Goal: Task Accomplishment & Management: Manage account settings

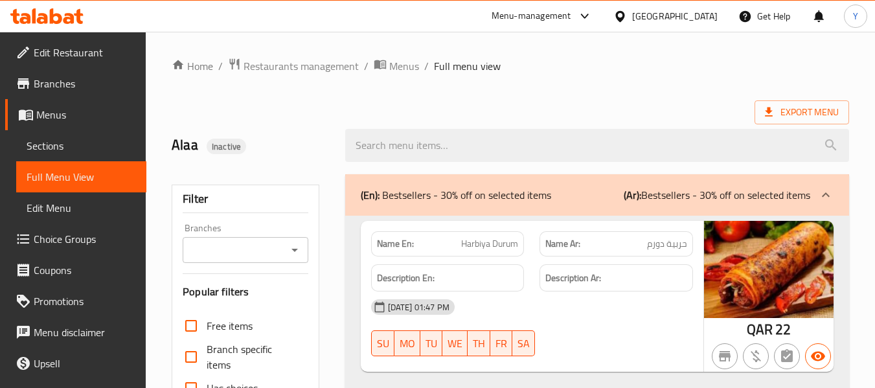
click at [704, 13] on div "Qatar" at bounding box center [675, 16] width 86 height 14
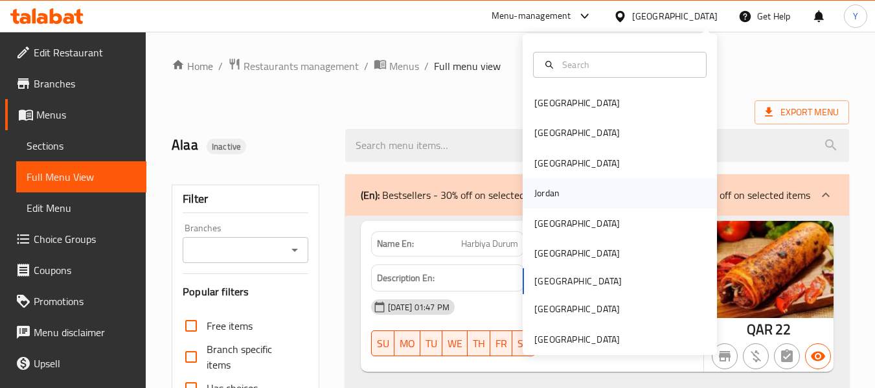
click at [599, 190] on div "Jordan" at bounding box center [620, 193] width 194 height 30
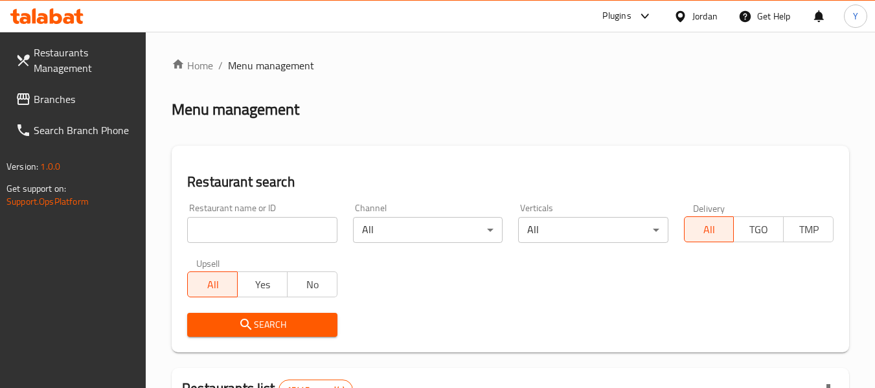
click at [261, 240] on input "search" at bounding box center [262, 230] width 150 height 26
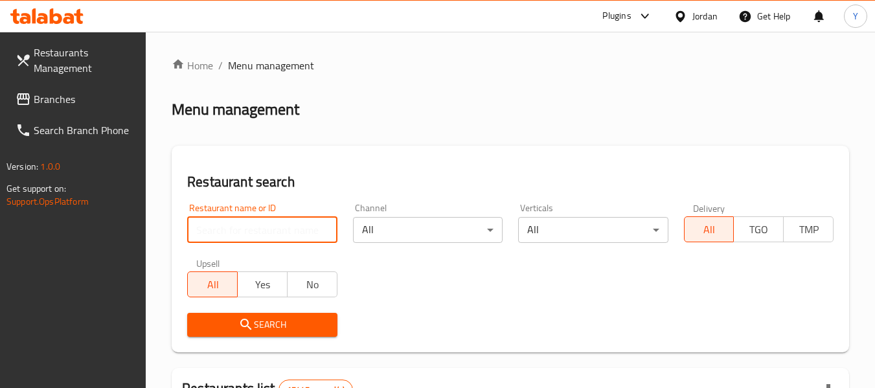
paste input "CITY FIRE"
type input "CITY FIRE"
click at [317, 260] on div "All Yes No" at bounding box center [262, 277] width 150 height 39
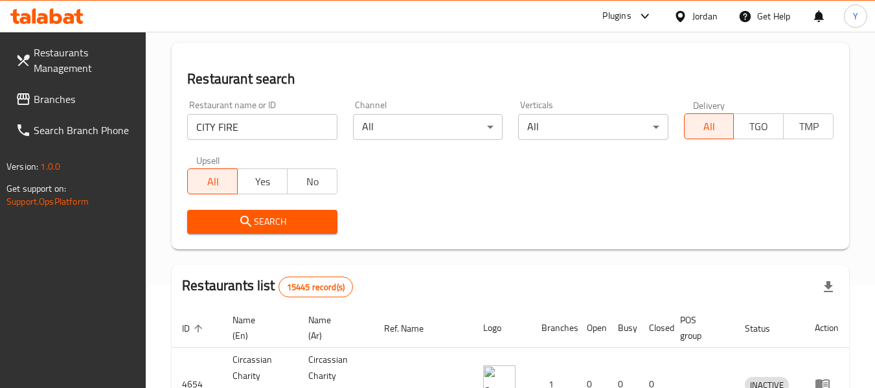
scroll to position [104, 0]
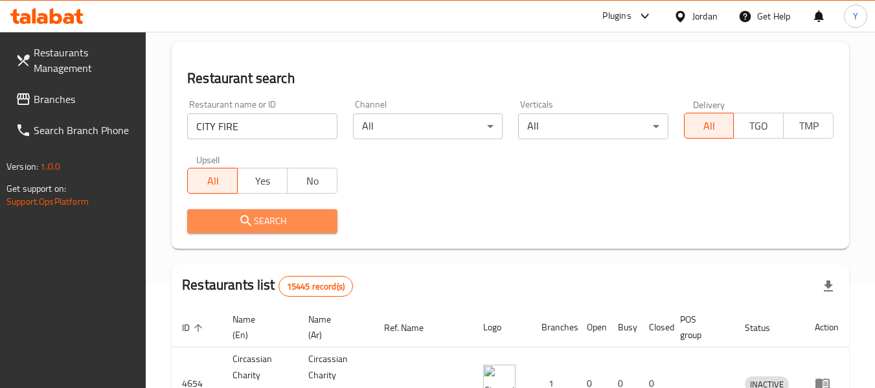
click at [290, 215] on span "Search" at bounding box center [262, 221] width 129 height 16
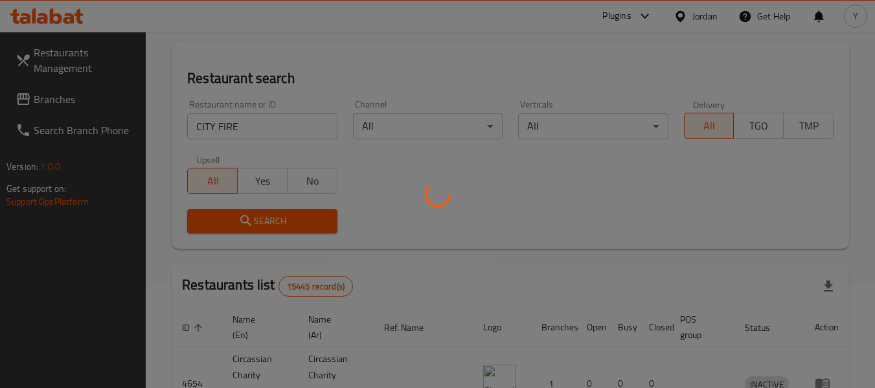
click at [290, 215] on div at bounding box center [437, 194] width 875 height 388
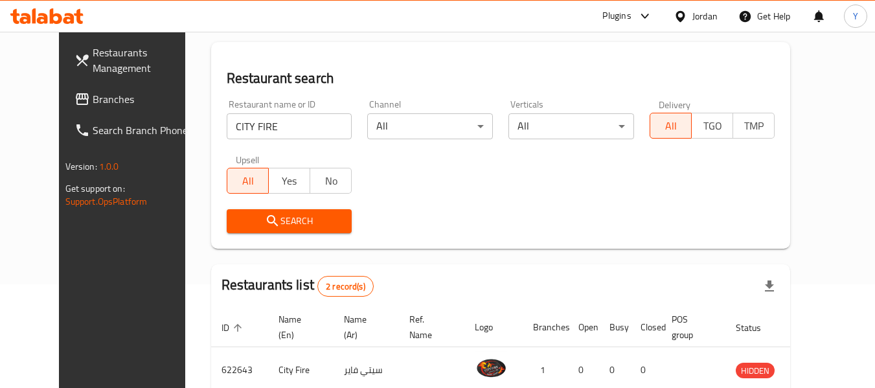
scroll to position [225, 0]
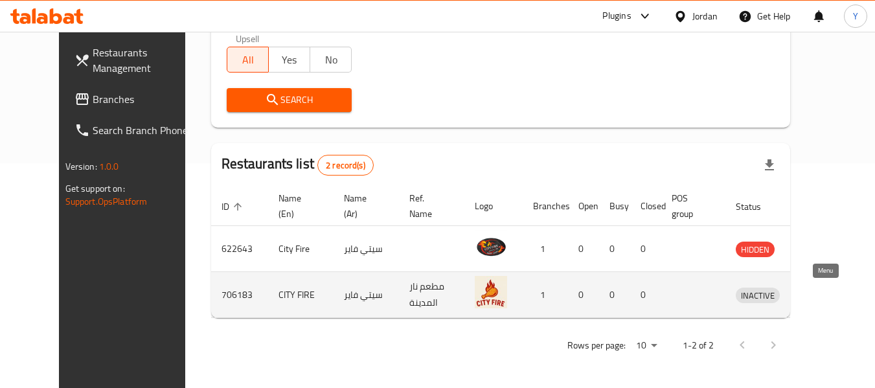
click at [821, 295] on icon "enhanced table" at bounding box center [814, 295] width 16 height 16
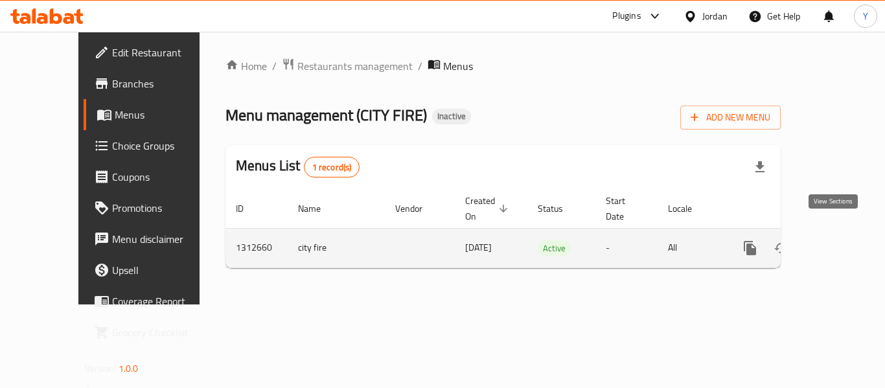
click at [836, 240] on icon "enhanced table" at bounding box center [844, 248] width 16 height 16
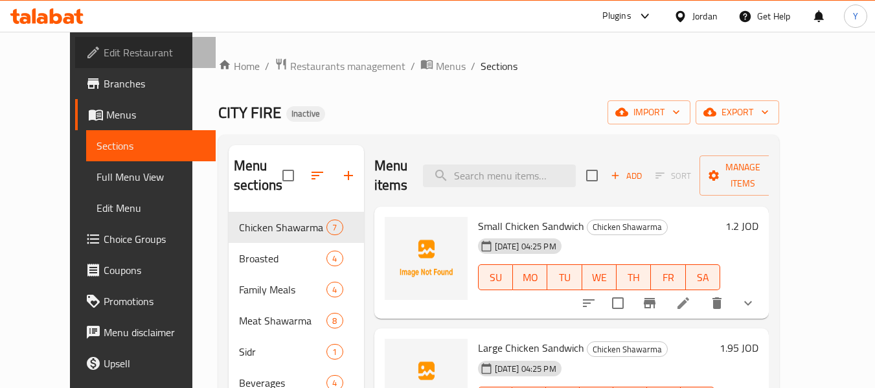
click at [104, 53] on span "Edit Restaurant" at bounding box center [155, 53] width 102 height 16
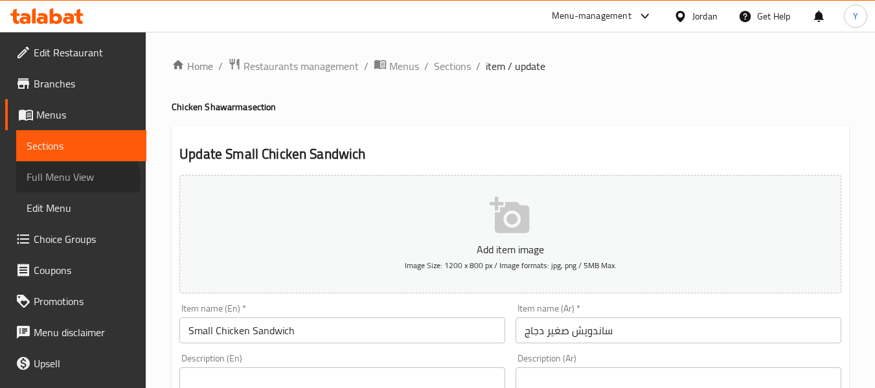
click at [72, 181] on span "Full Menu View" at bounding box center [81, 177] width 109 height 16
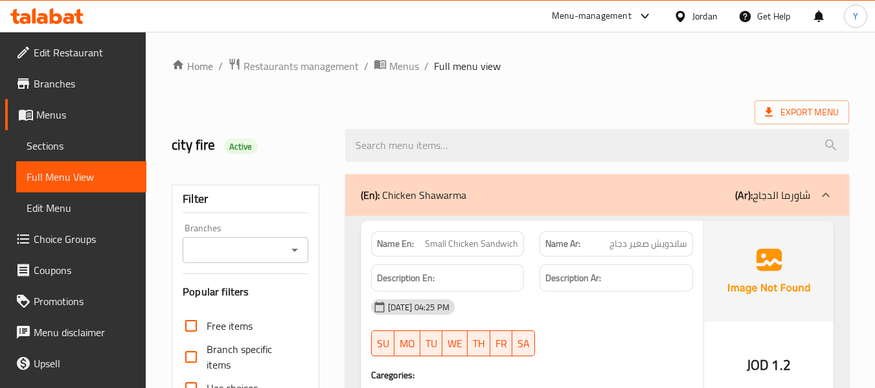
click at [396, 248] on strong "Name En:" at bounding box center [395, 244] width 37 height 14
copy strong "Name En:"
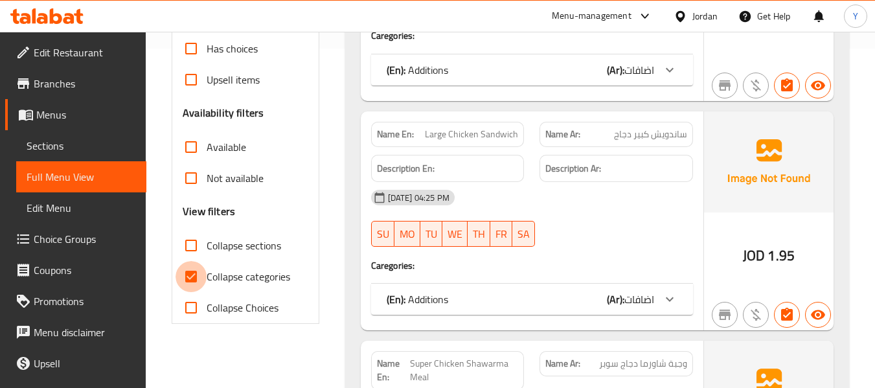
click at [203, 270] on input "Collapse categories" at bounding box center [191, 276] width 31 height 31
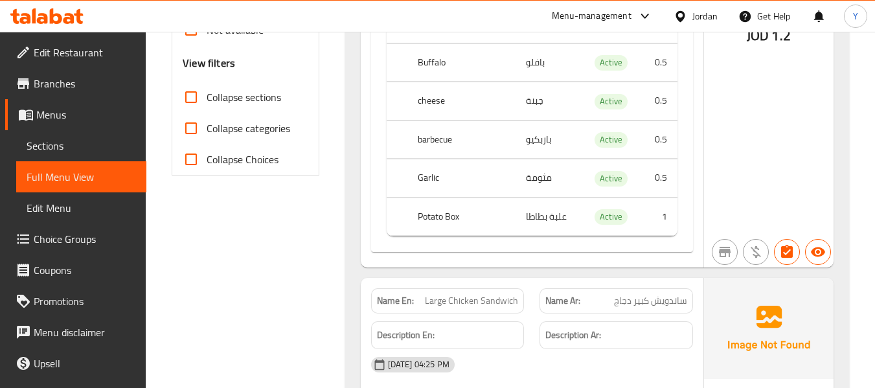
scroll to position [654, 0]
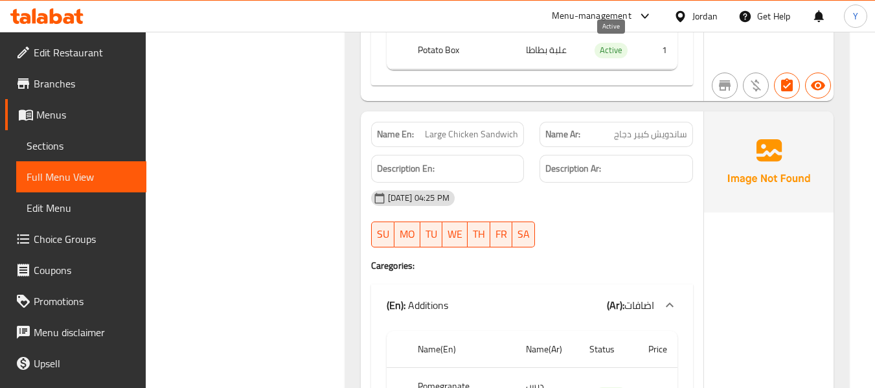
click at [608, 44] on span "Active" at bounding box center [611, 50] width 33 height 15
copy span "Active"
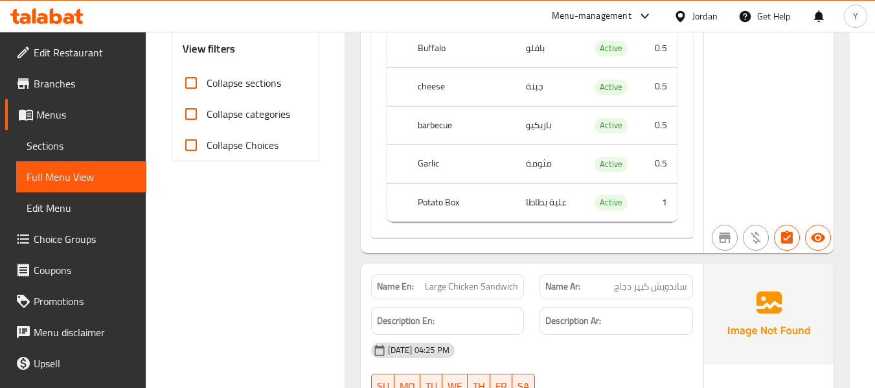
scroll to position [458, 0]
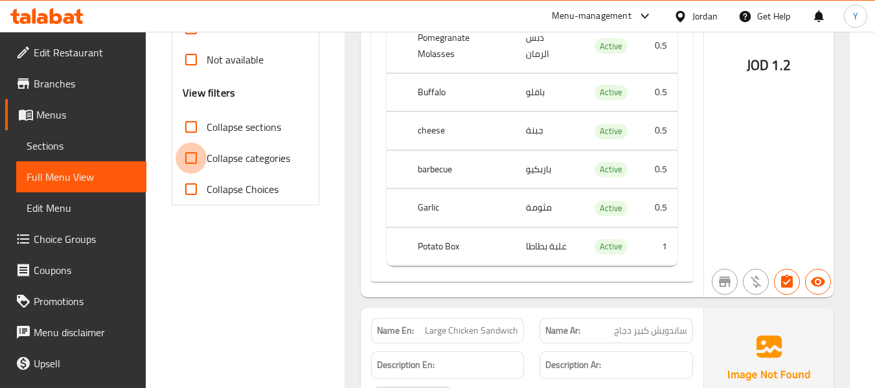
click at [190, 157] on input "Collapse categories" at bounding box center [191, 158] width 31 height 31
checkbox input "true"
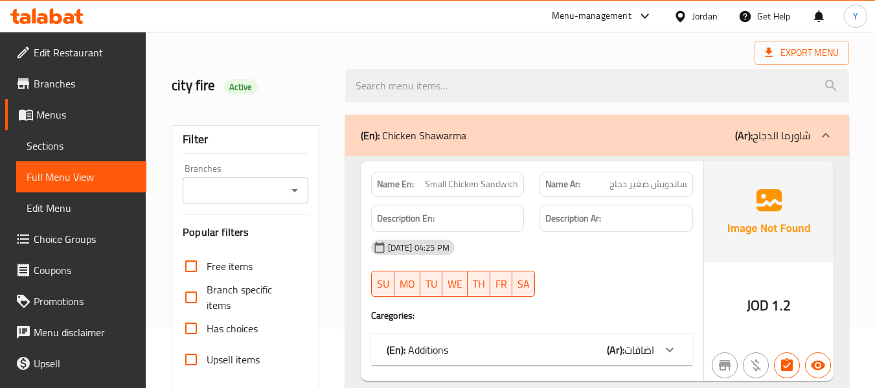
scroll to position [108, 0]
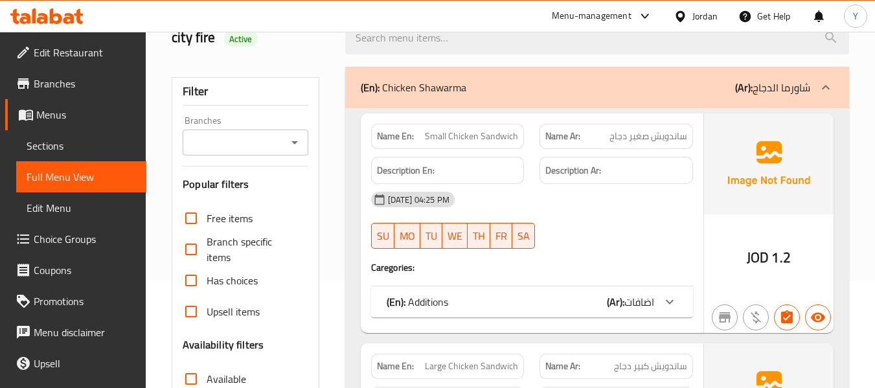
click at [446, 179] on div "Description En:" at bounding box center [448, 171] width 154 height 28
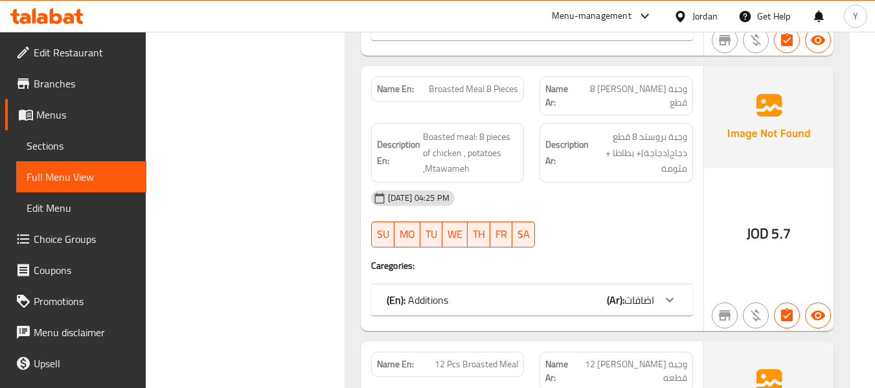
scroll to position [2232, 0]
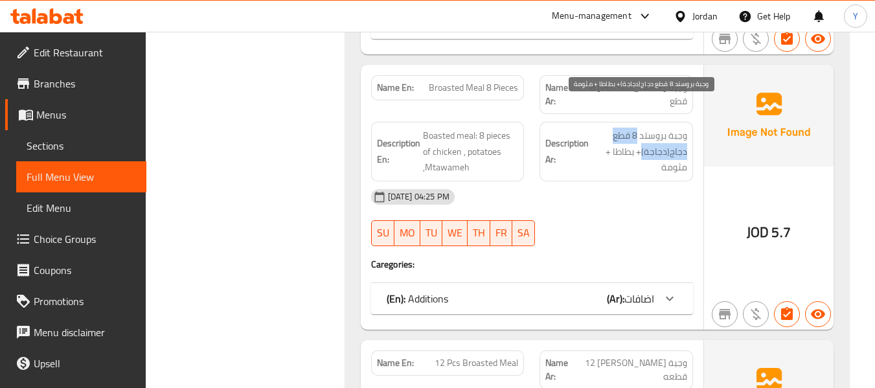
drag, startPoint x: 637, startPoint y: 104, endPoint x: 644, endPoint y: 125, distance: 21.9
click at [644, 128] on span "وجبة بروستد 8 قطع دجاج(دجاجة)+ بطاطا + مثومة" at bounding box center [639, 152] width 96 height 48
copy span "8 قطع دجاج(دجاجة)"
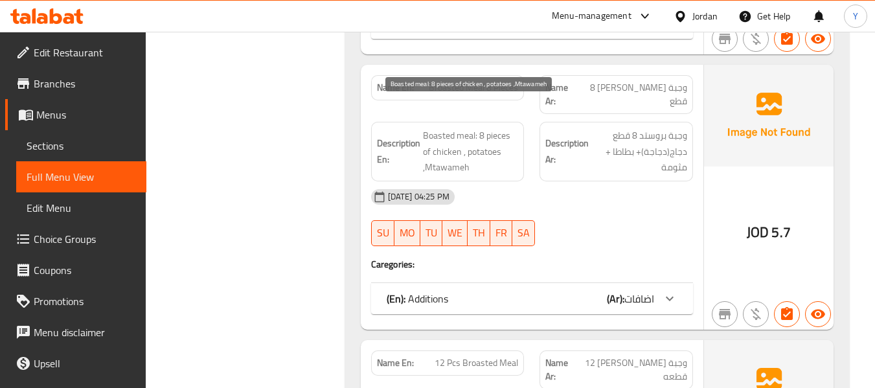
click at [430, 128] on span "Boasted meal: 8 pieces of chicken , potatoes ,Mtawameh" at bounding box center [471, 152] width 96 height 48
click at [481, 128] on span "Boasted meal: 8 pieces of chicken , potatoes ,Mtawameh" at bounding box center [471, 152] width 96 height 48
drag, startPoint x: 481, startPoint y: 108, endPoint x: 460, endPoint y: 126, distance: 27.5
click at [460, 128] on span "Boasted meal: 8 pieces of chicken , potatoes ,Mtawameh" at bounding box center [471, 152] width 96 height 48
copy span "8 pieces of chicken"
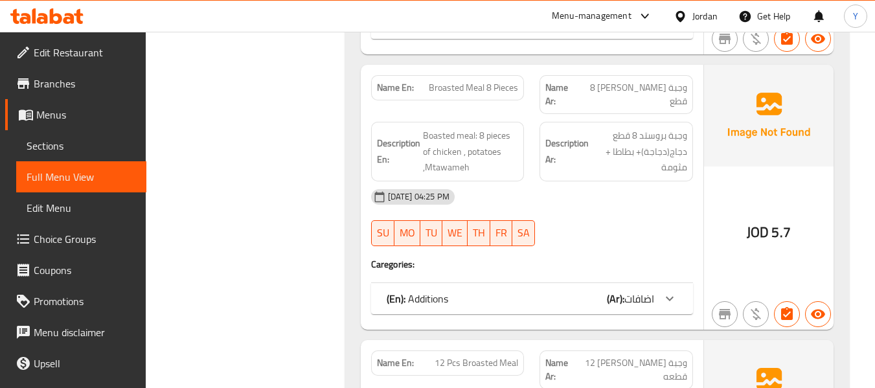
click at [433, 212] on div "SU MO TU WE TH FR SA" at bounding box center [447, 232] width 169 height 41
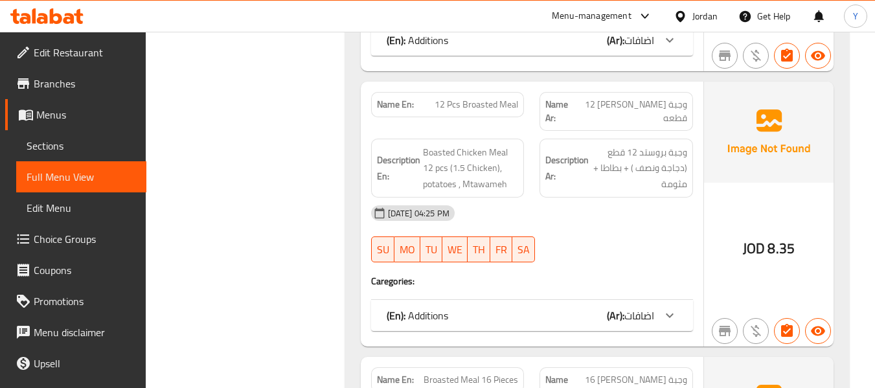
scroll to position [2491, 0]
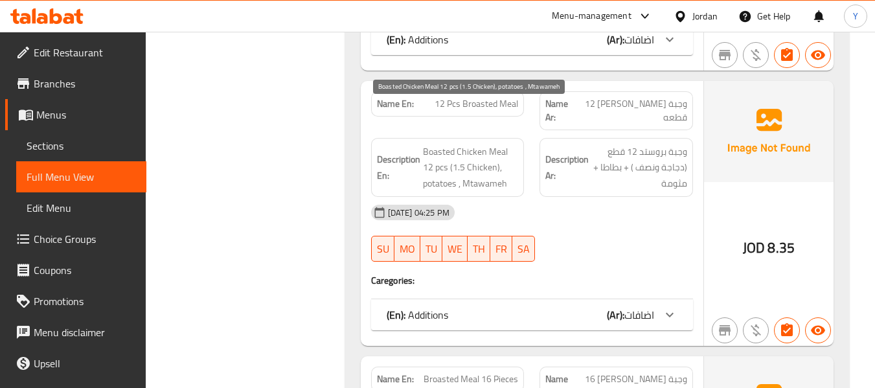
click at [442, 144] on span "Boasted Chicken Meal 12 pcs (1.5 Chicken), potatoes , Mtawameh" at bounding box center [471, 168] width 96 height 48
copy span "pcs"
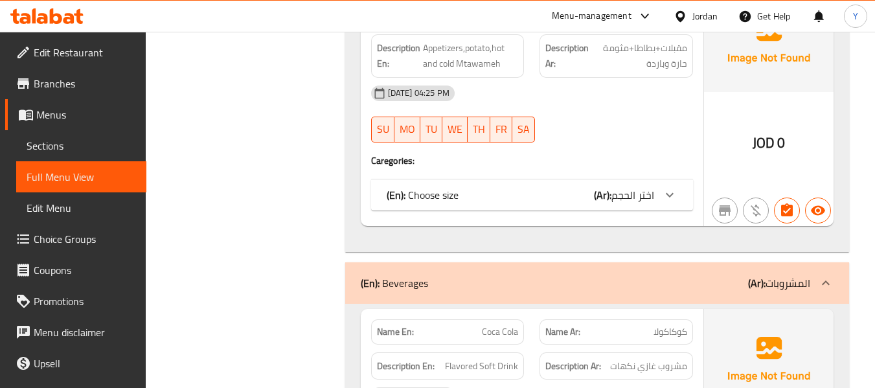
scroll to position [5808, 0]
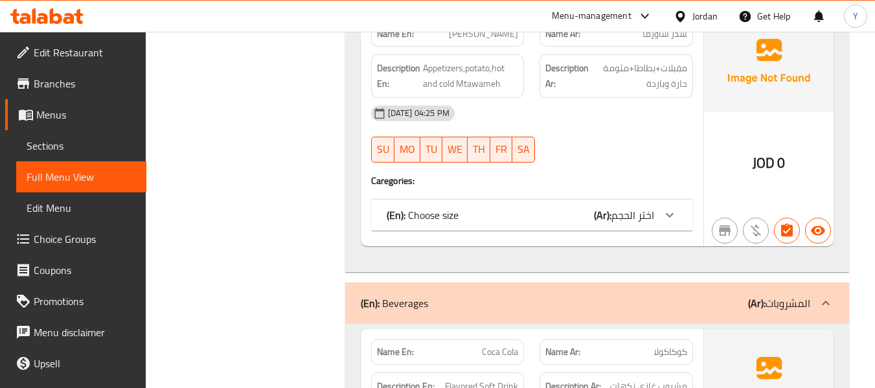
click at [478, 207] on div "(En): Choose size (Ar): اختر الحجم" at bounding box center [521, 215] width 268 height 16
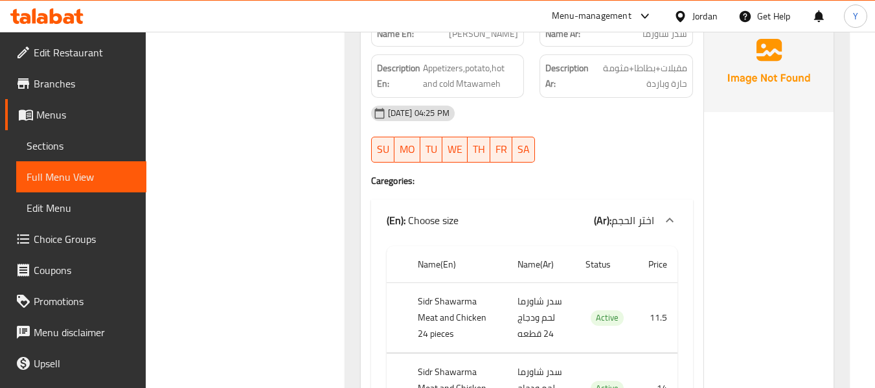
click at [497, 212] on div "(En): Choose size (Ar): اختر الحجم" at bounding box center [521, 220] width 268 height 16
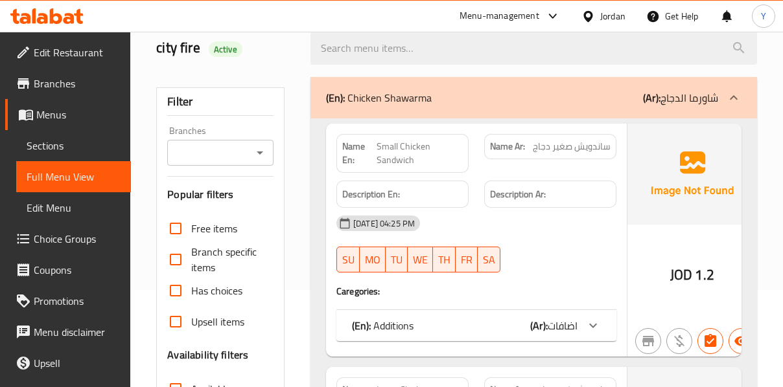
scroll to position [45, 0]
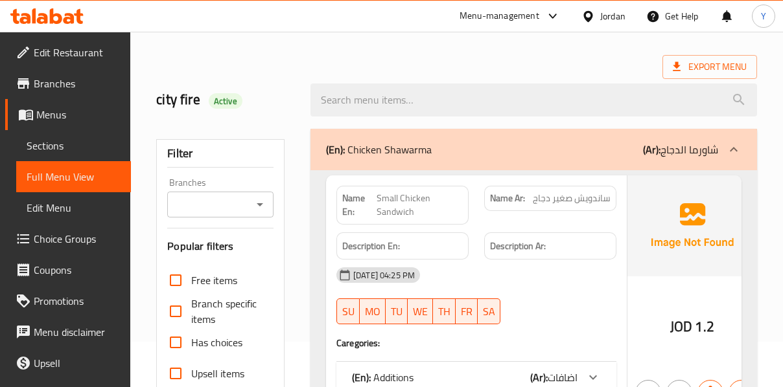
click at [535, 225] on div "Description Ar:" at bounding box center [550, 246] width 148 height 43
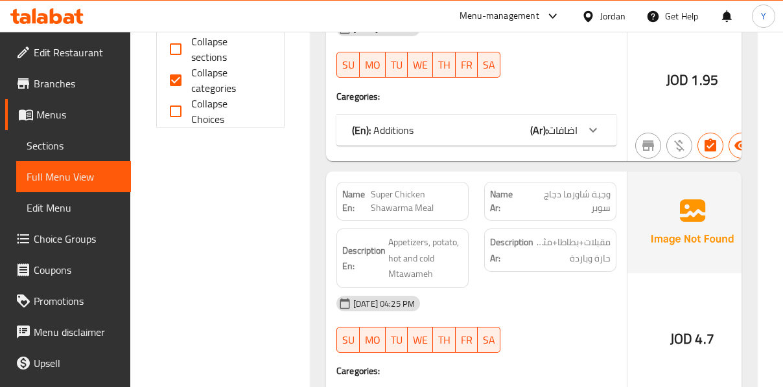
scroll to position [538, 0]
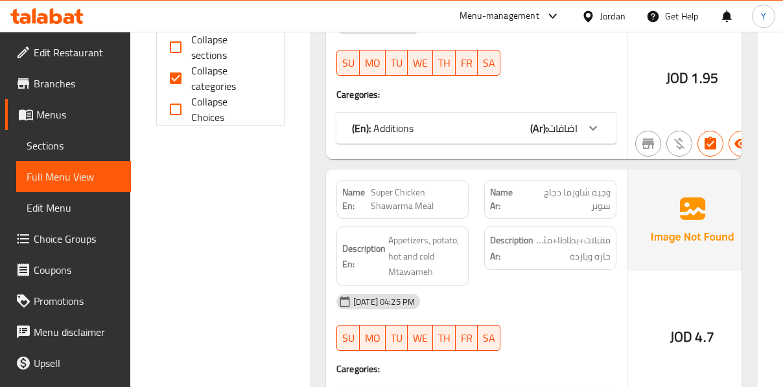
click at [654, 204] on img at bounding box center [692, 220] width 130 height 101
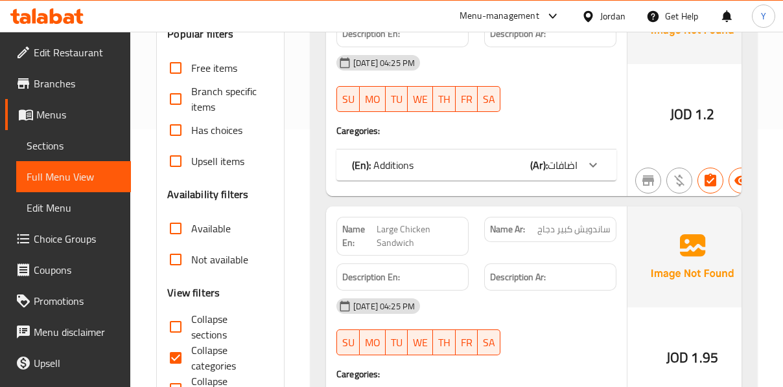
scroll to position [259, 0]
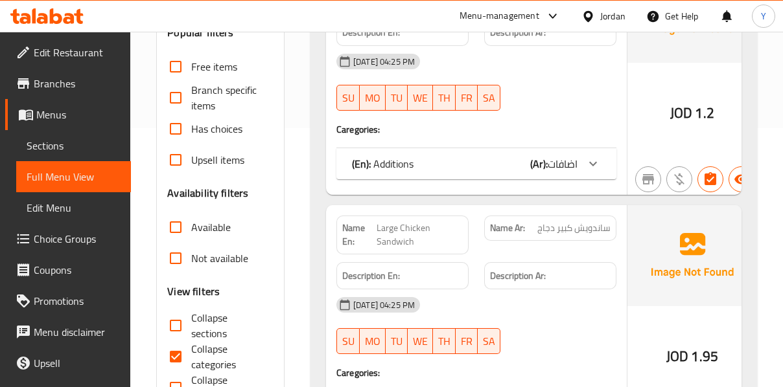
click at [591, 156] on icon at bounding box center [593, 164] width 16 height 16
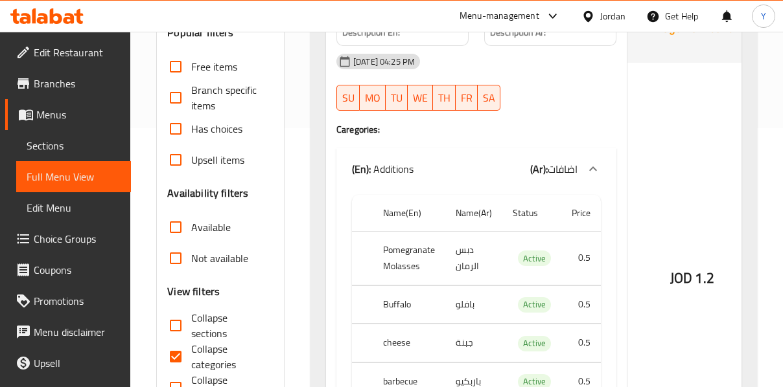
click at [658, 119] on div "JOD 1.2" at bounding box center [692, 244] width 130 height 564
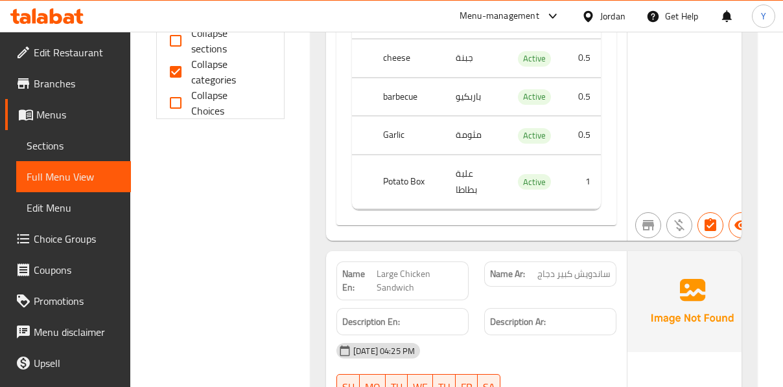
scroll to position [570, 0]
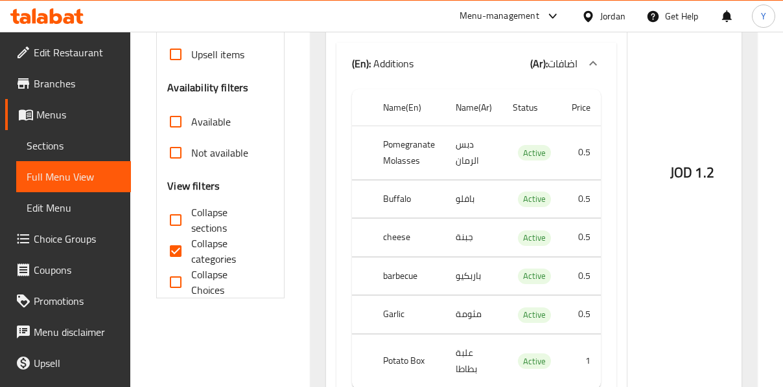
scroll to position [363, 0]
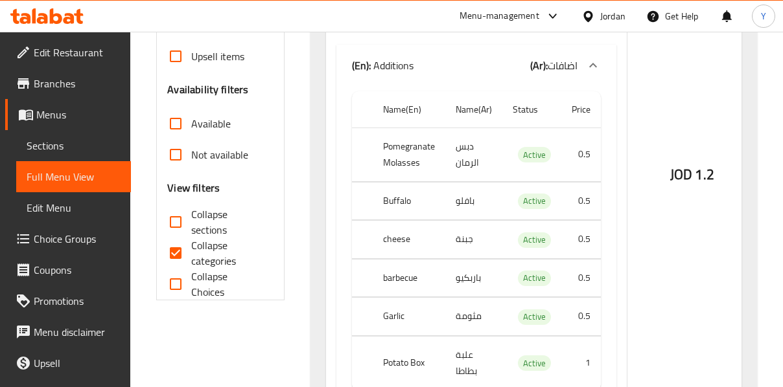
click at [567, 60] on span "اضافات" at bounding box center [562, 65] width 30 height 19
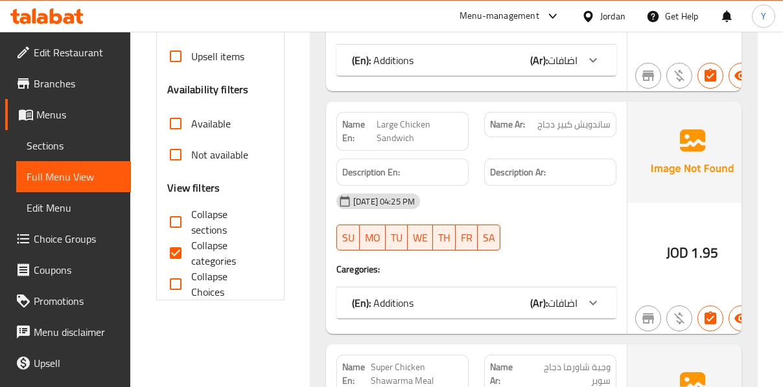
click at [639, 213] on div "JOD 1.95" at bounding box center [692, 218] width 130 height 233
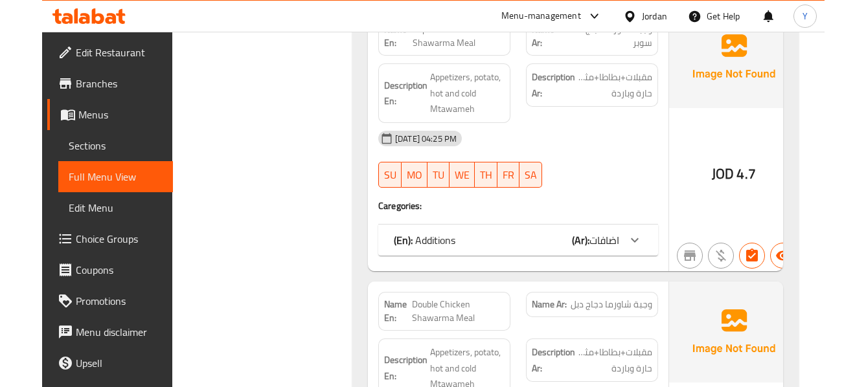
scroll to position [700, 0]
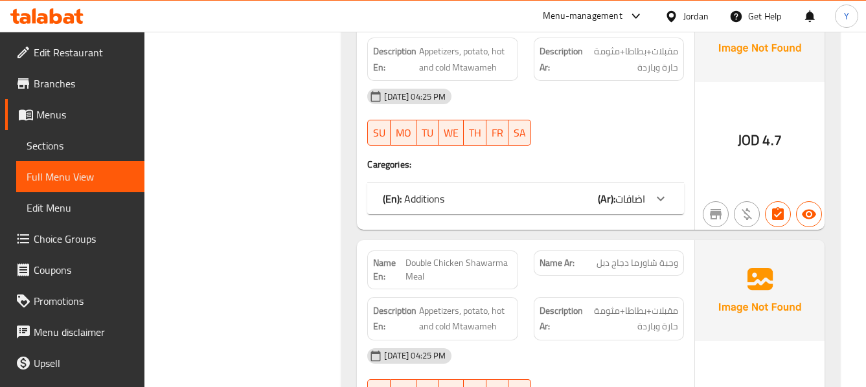
click at [692, 131] on div "Name En: Super Chicken Shawarma Meal Name Ar: وجبة شاورما دجاج سوبر Description…" at bounding box center [525, 105] width 337 height 249
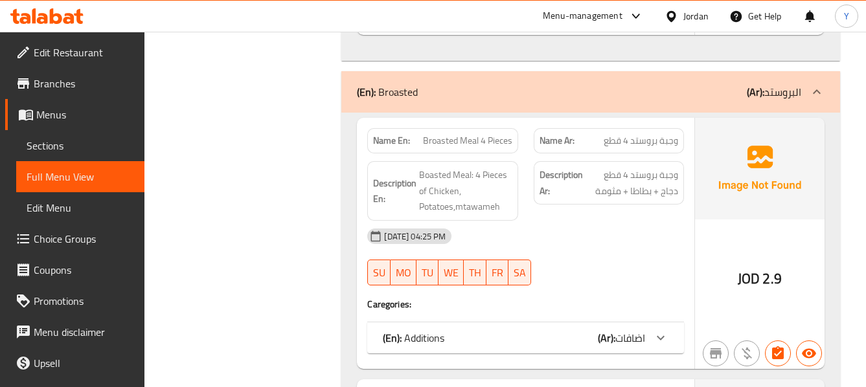
scroll to position [1943, 0]
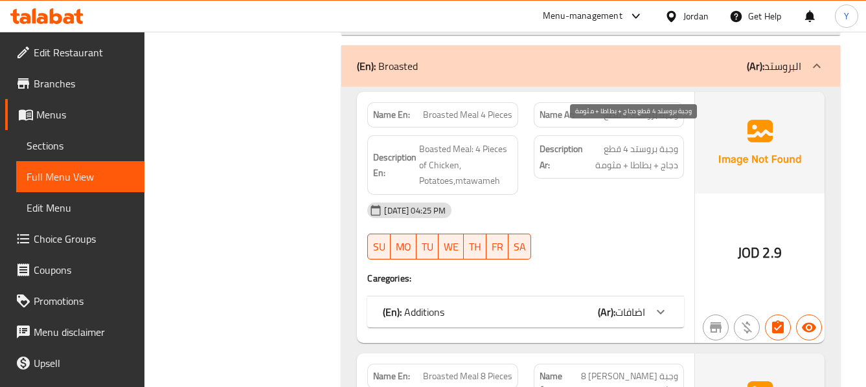
click at [650, 157] on span "وجبة بروستد 4 قطع دجاج + بطاطا + مثومة" at bounding box center [632, 157] width 93 height 32
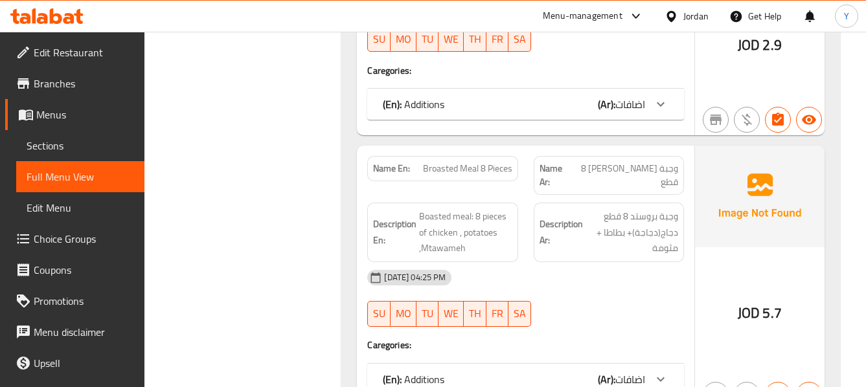
scroll to position [2151, 0]
click at [675, 103] on div "(En): Additions (Ar): اضافات" at bounding box center [525, 104] width 317 height 31
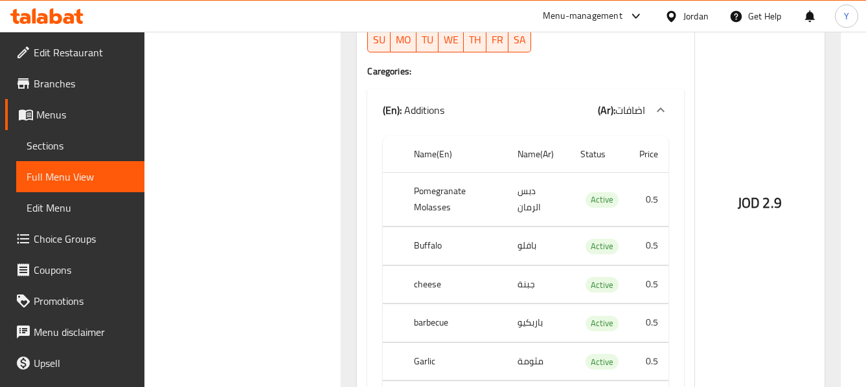
click at [709, 202] on div "JOD 2.9" at bounding box center [760, 168] width 130 height 566
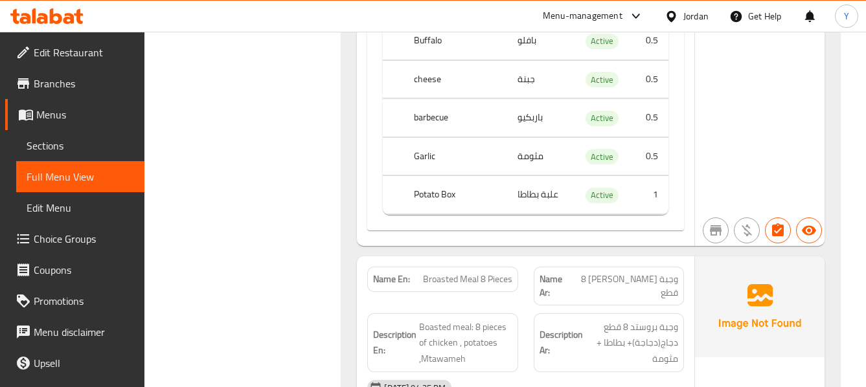
scroll to position [2358, 0]
click at [534, 144] on td "مثومة" at bounding box center [538, 154] width 63 height 38
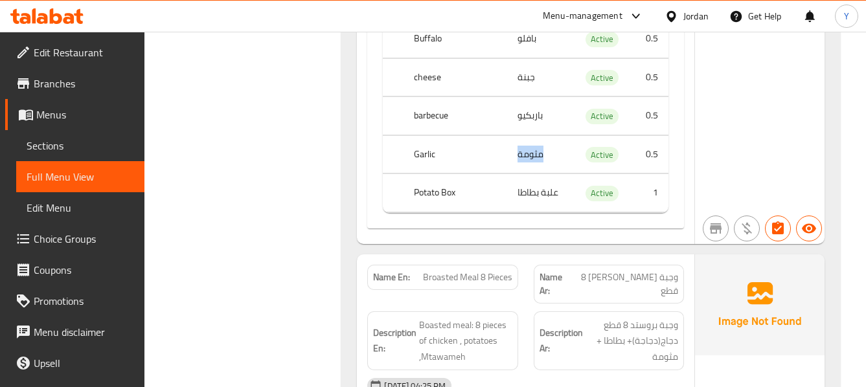
click at [534, 144] on td "مثومة" at bounding box center [538, 154] width 63 height 38
copy td "مثومة"
click at [427, 139] on th "Garlic" at bounding box center [456, 154] width 104 height 38
copy th "Garlic"
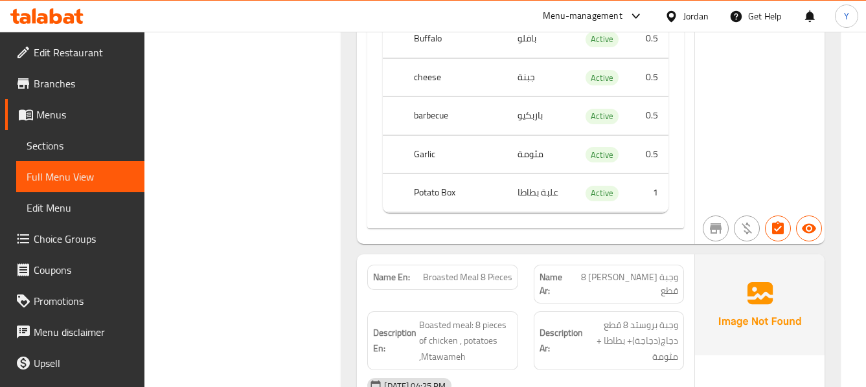
click at [646, 148] on td "0.5" at bounding box center [649, 154] width 40 height 38
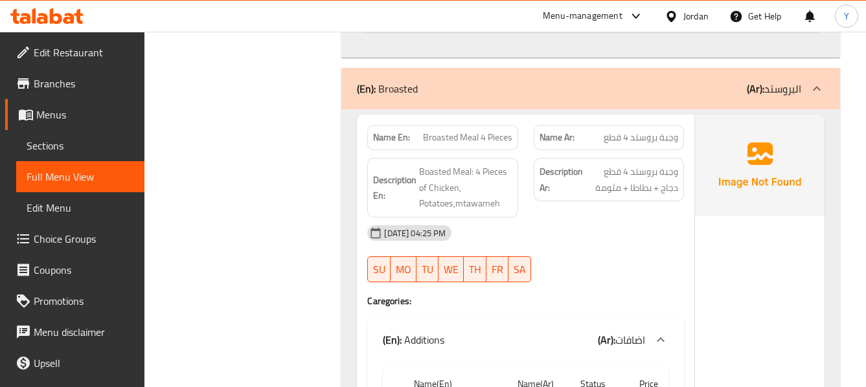
scroll to position [1917, 0]
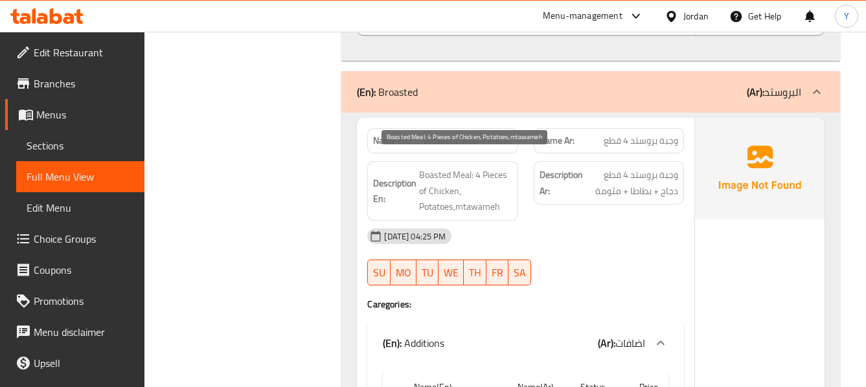
click at [476, 194] on span "Boasted Meal: 4 Pieces of Chicken, Potatoes,mtawameh" at bounding box center [465, 191] width 93 height 48
copy span "mtawameh"
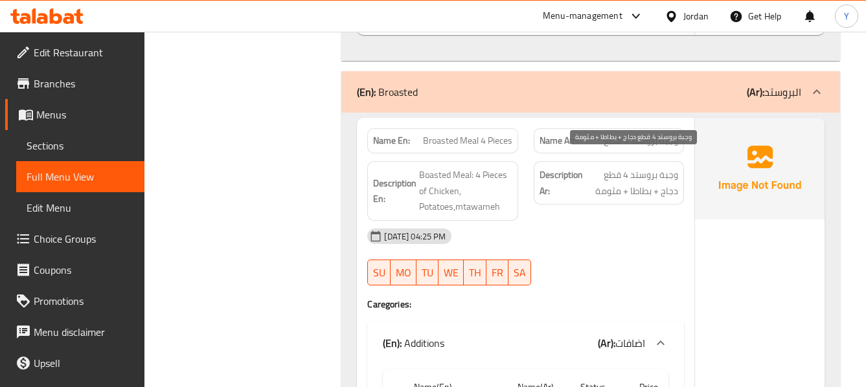
click at [628, 178] on span "وجبة بروستد 4 قطع دجاج + بطاطا + مثومة" at bounding box center [632, 183] width 93 height 32
copy span "مثومة"
click at [688, 194] on div "Description Ar: وجبة بروستد 4 قطع دجاج + بطاطا + مثومة" at bounding box center [609, 191] width 166 height 75
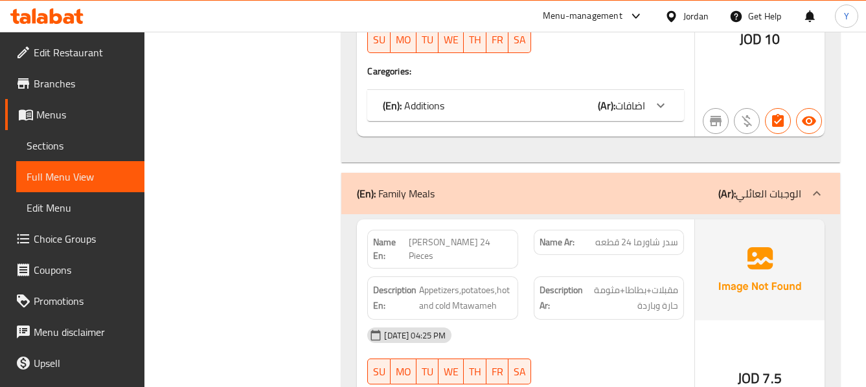
scroll to position [3317, 0]
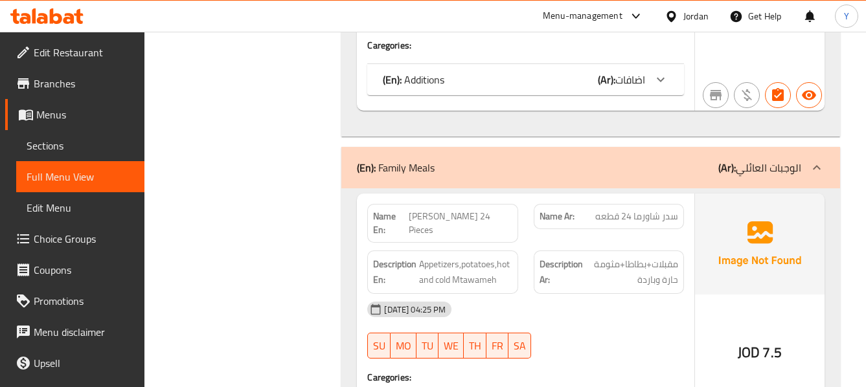
click at [693, 198] on div "Name En: Sidr Shawarma 24 Pieces Name Ar: سدر شاورما 24 قطعه Description En: Ap…" at bounding box center [525, 318] width 337 height 249
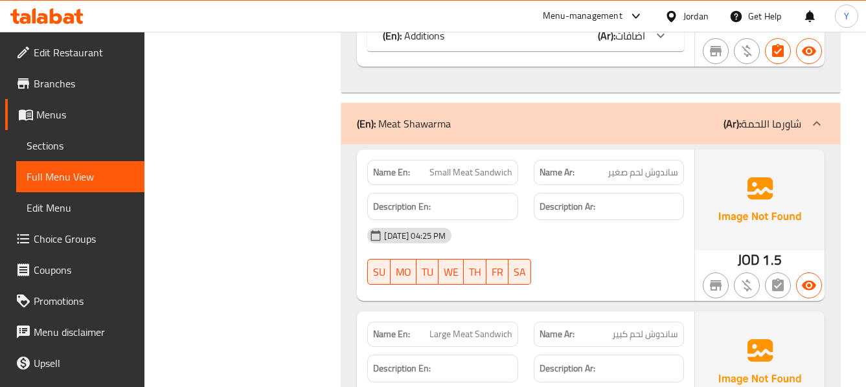
scroll to position [4431, 0]
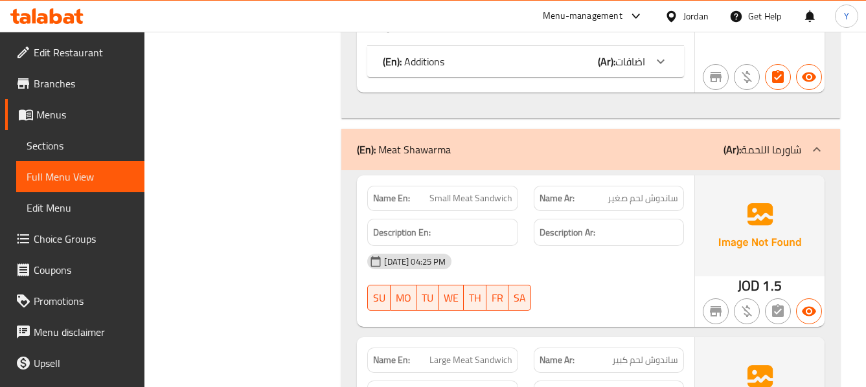
click at [659, 246] on div "17-09-2025 04:25 PM" at bounding box center [526, 261] width 332 height 31
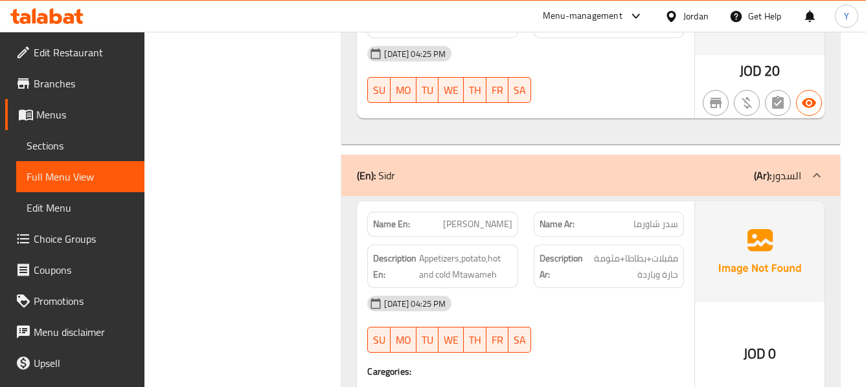
scroll to position [5934, 0]
click at [695, 200] on img at bounding box center [760, 250] width 130 height 101
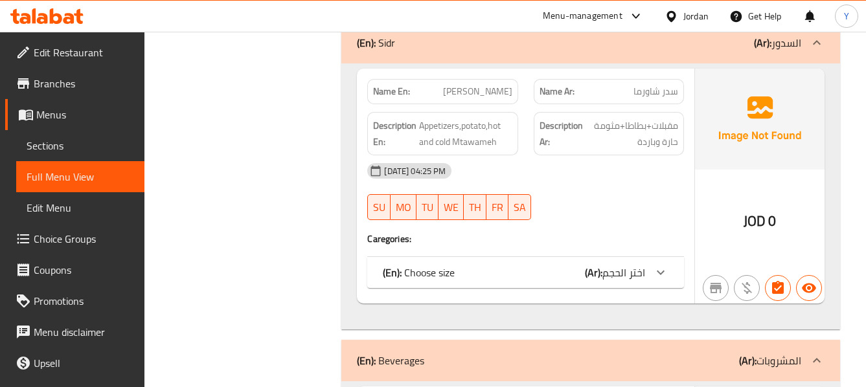
scroll to position [6089, 0]
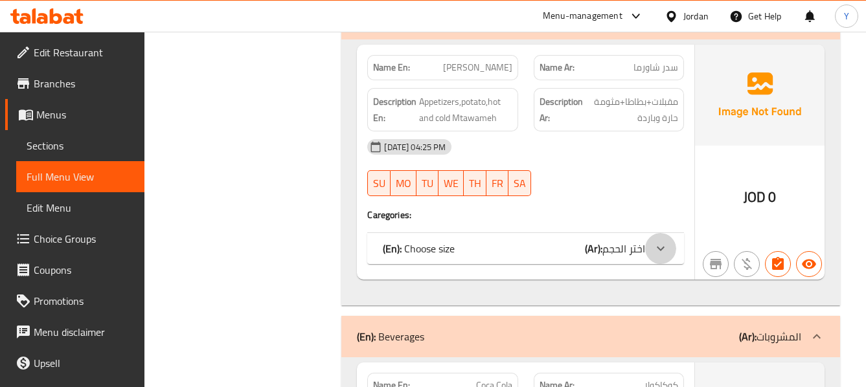
click at [648, 233] on div at bounding box center [660, 248] width 31 height 31
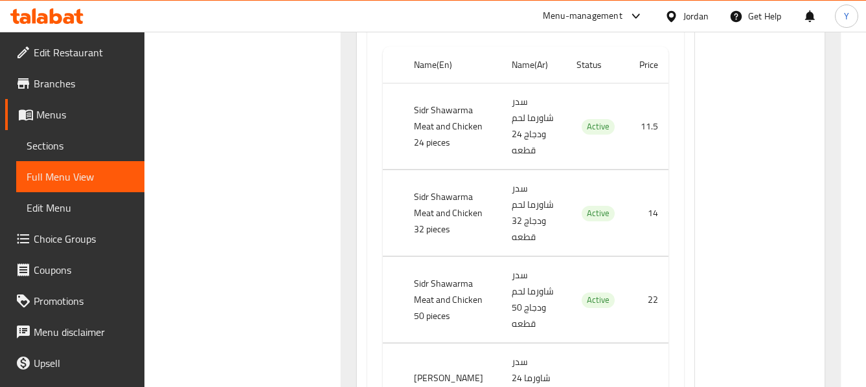
scroll to position [6348, 0]
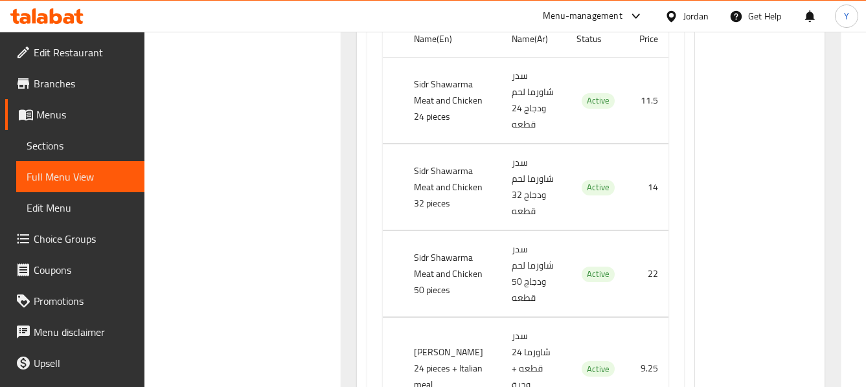
click at [644, 144] on td "14" at bounding box center [646, 187] width 43 height 86
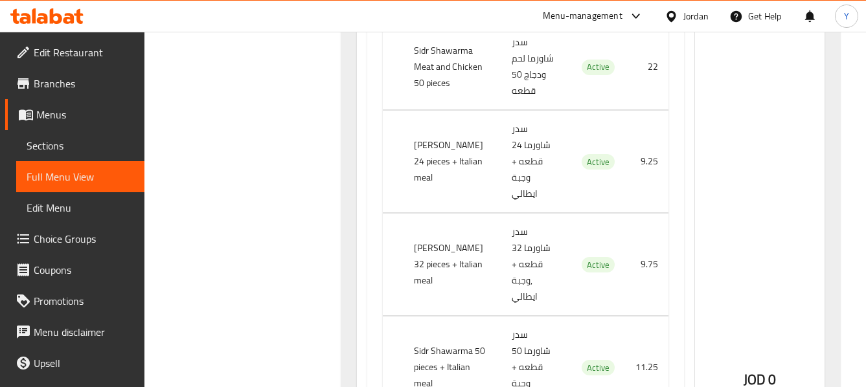
scroll to position [6530, 0]
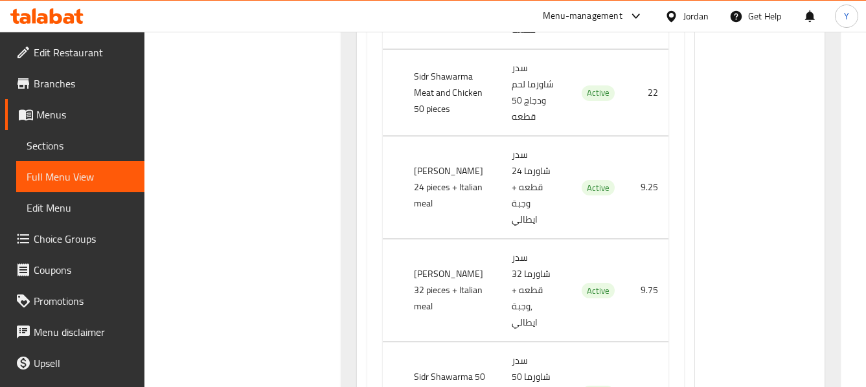
click at [731, 156] on div "JOD 0" at bounding box center [760, 371] width 130 height 1534
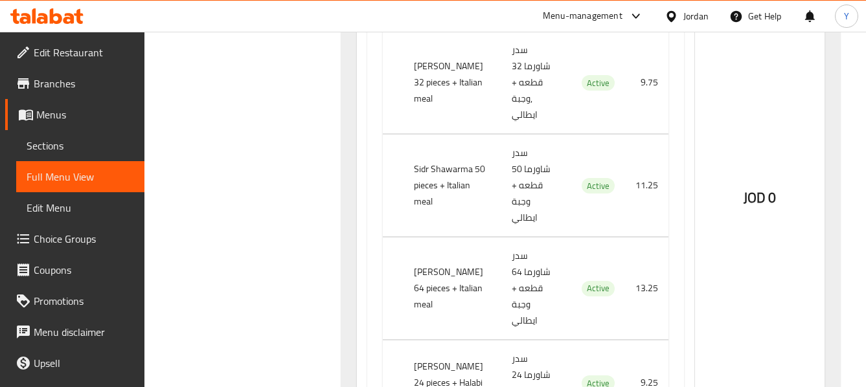
scroll to position [6737, 0]
click at [658, 238] on td "13.25" at bounding box center [646, 289] width 43 height 102
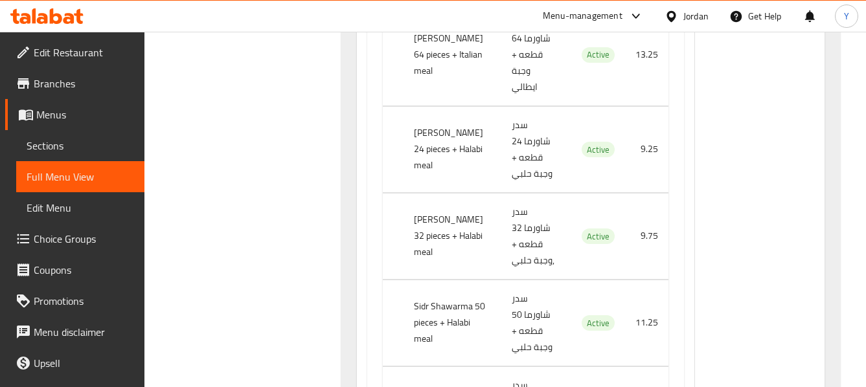
scroll to position [6970, 0]
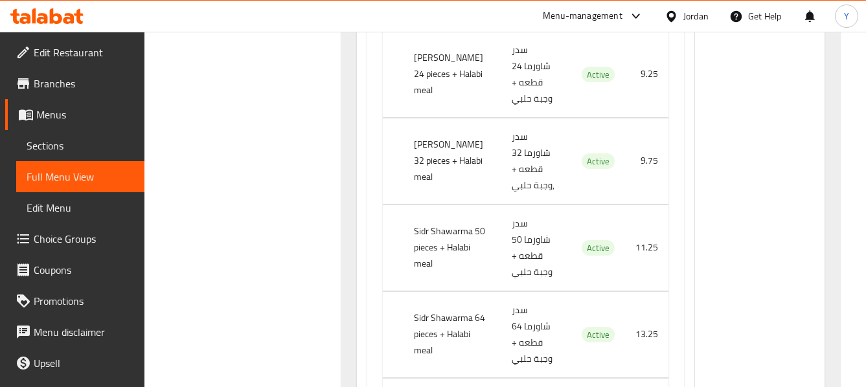
scroll to position [7048, 0]
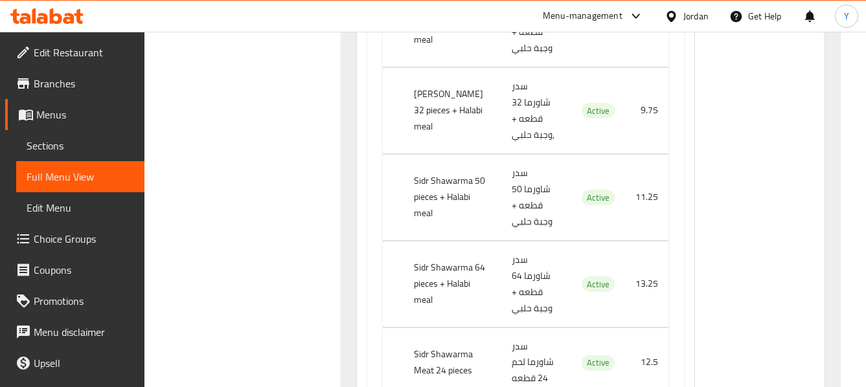
scroll to position [7100, 0]
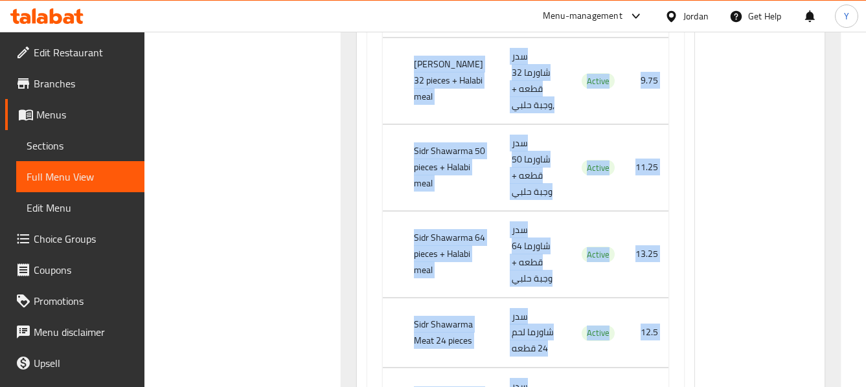
scroll to position [7126, 0]
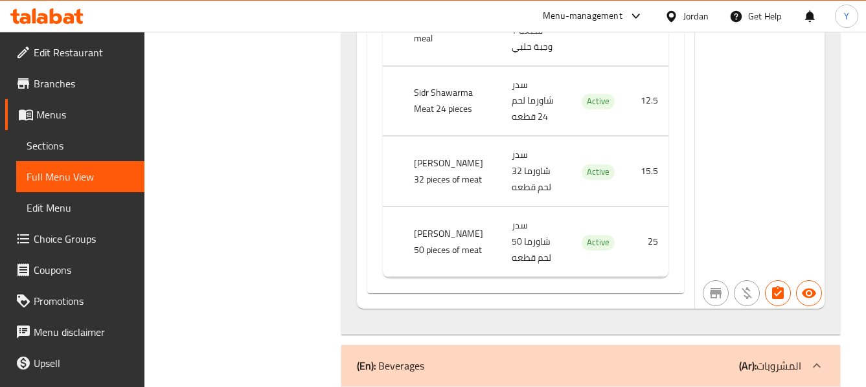
scroll to position [7020, 0]
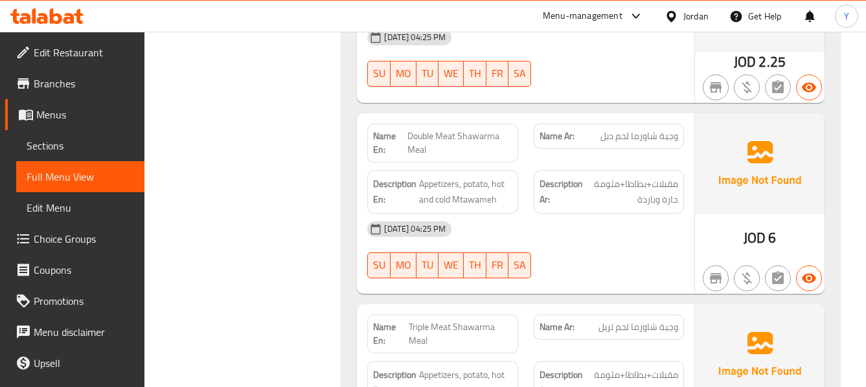
scroll to position [4601, 0]
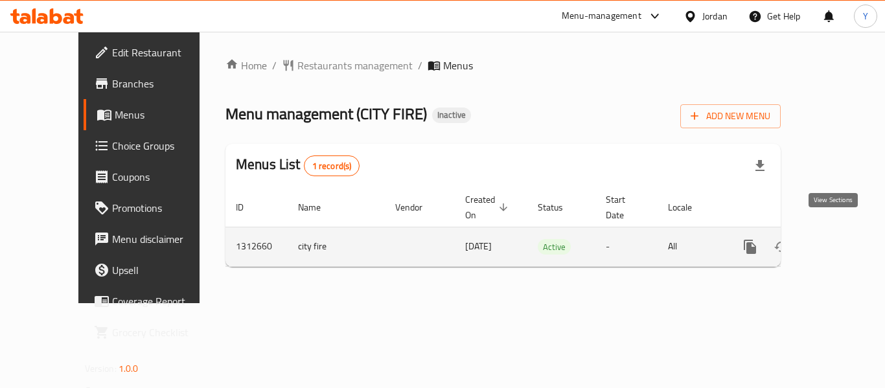
click at [840, 231] on link "enhanced table" at bounding box center [843, 246] width 31 height 31
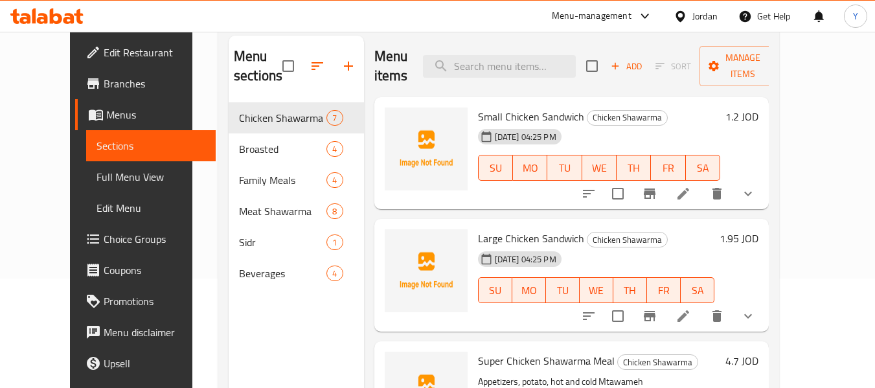
scroll to position [113, 0]
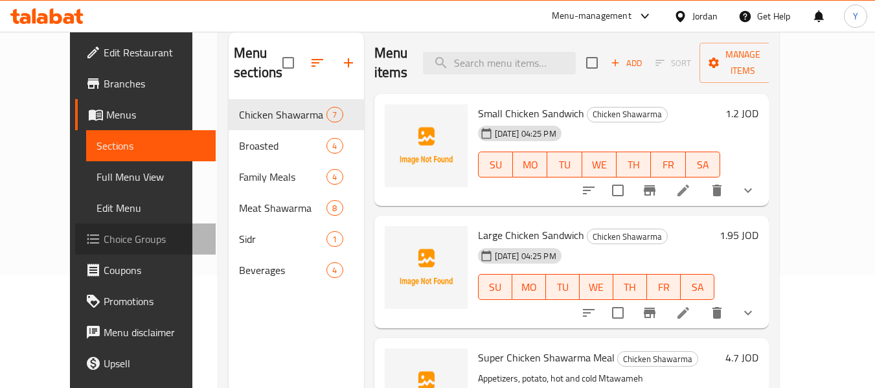
click at [104, 232] on span "Choice Groups" at bounding box center [155, 239] width 102 height 16
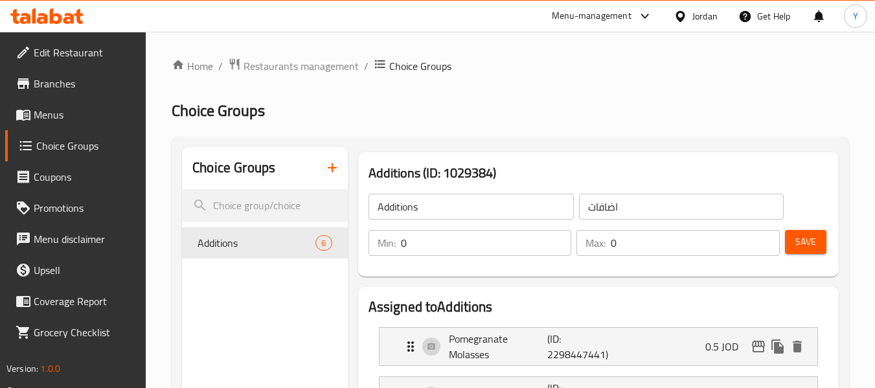
scroll to position [339, 0]
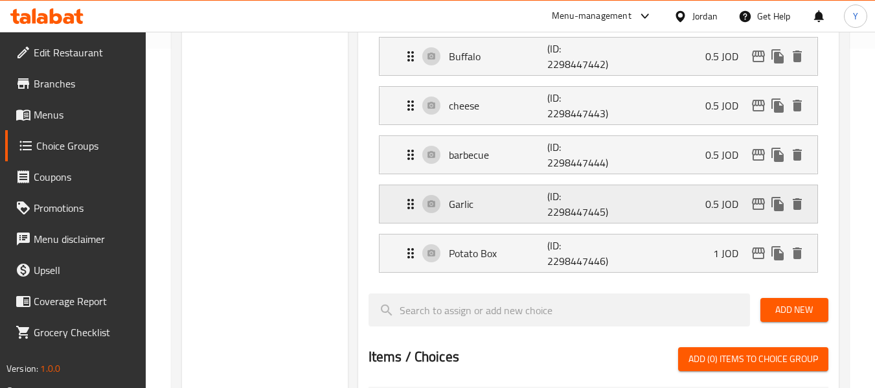
click at [552, 205] on p "(ID: 2298447445)" at bounding box center [580, 204] width 66 height 31
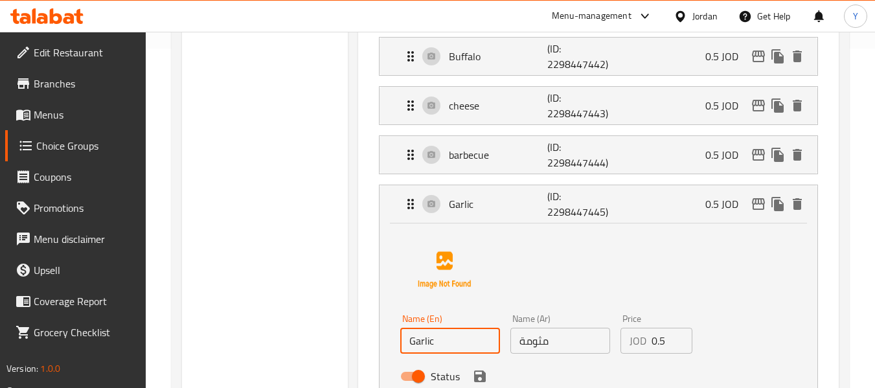
click at [450, 338] on input "Garlic" at bounding box center [450, 341] width 100 height 26
paste input "mtawameh"
click at [450, 338] on input "Garlic" at bounding box center [450, 341] width 100 height 26
type input "Mtawameh"
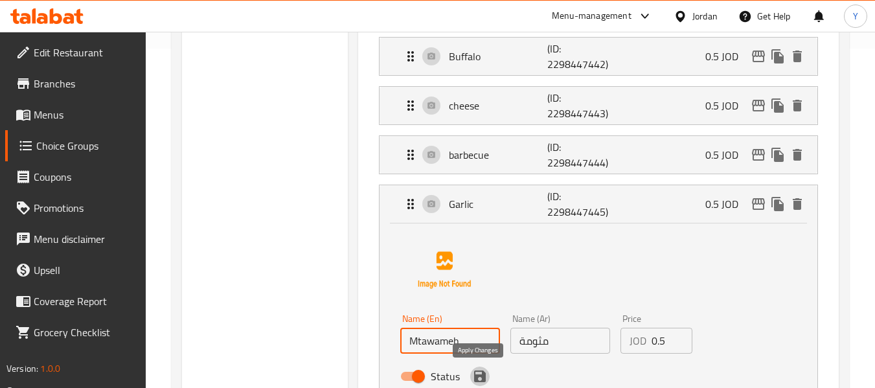
click at [481, 375] on icon "save" at bounding box center [480, 377] width 12 height 12
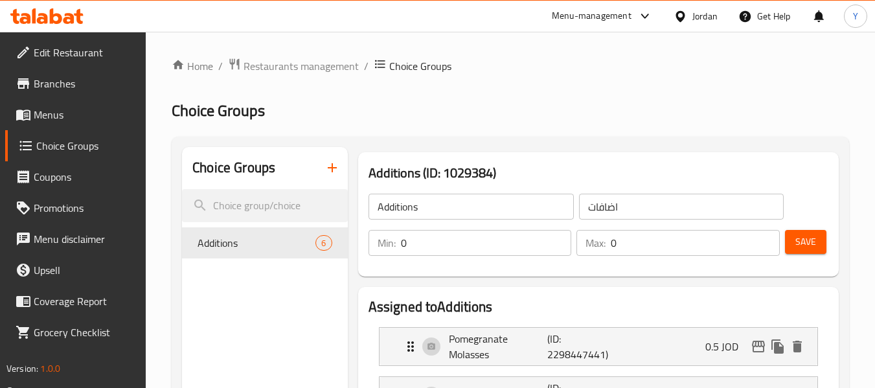
scroll to position [40, 0]
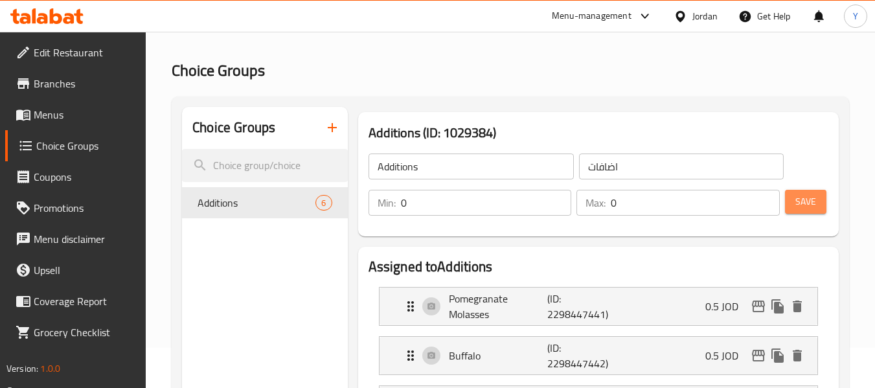
click at [809, 207] on span "Save" at bounding box center [805, 202] width 21 height 16
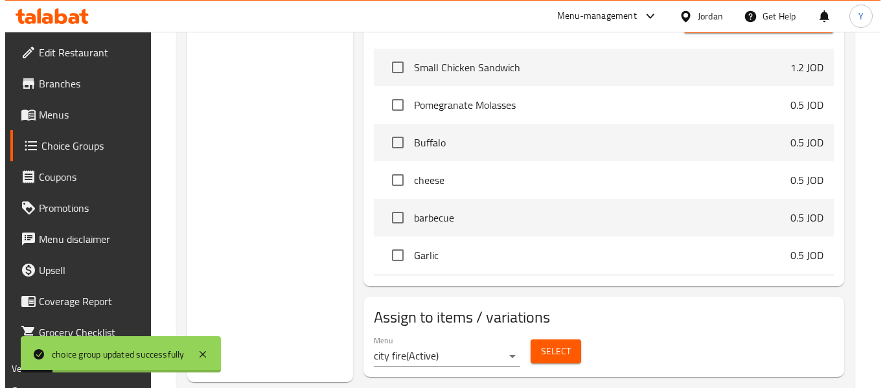
scroll to position [708, 0]
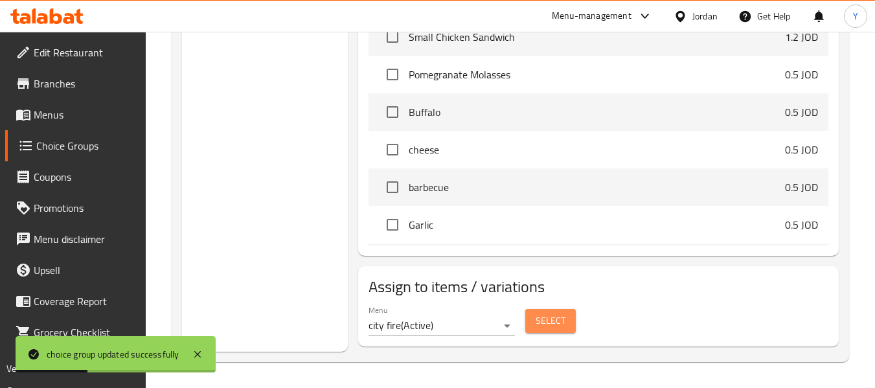
click at [538, 323] on span "Select" at bounding box center [551, 321] width 30 height 16
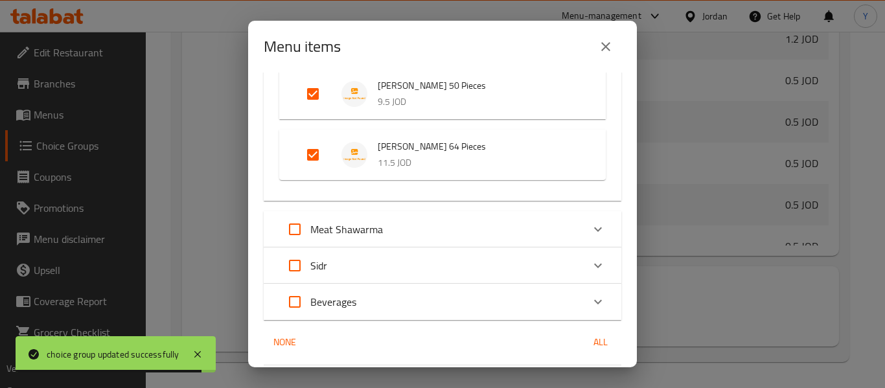
scroll to position [1057, 0]
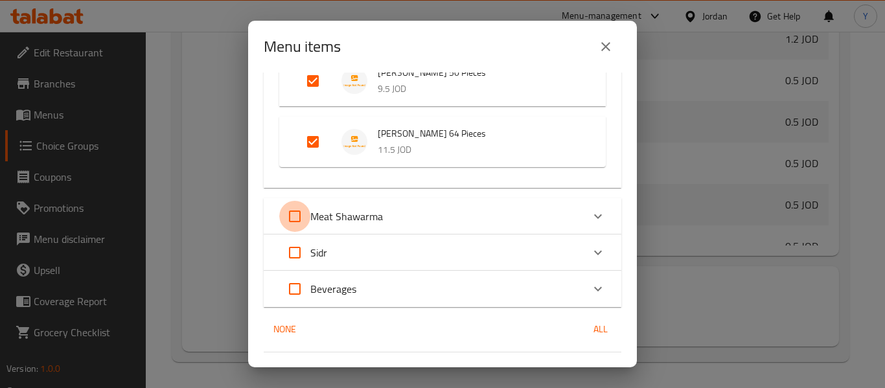
click at [300, 222] on input "Expand" at bounding box center [294, 216] width 31 height 31
checkbox input "true"
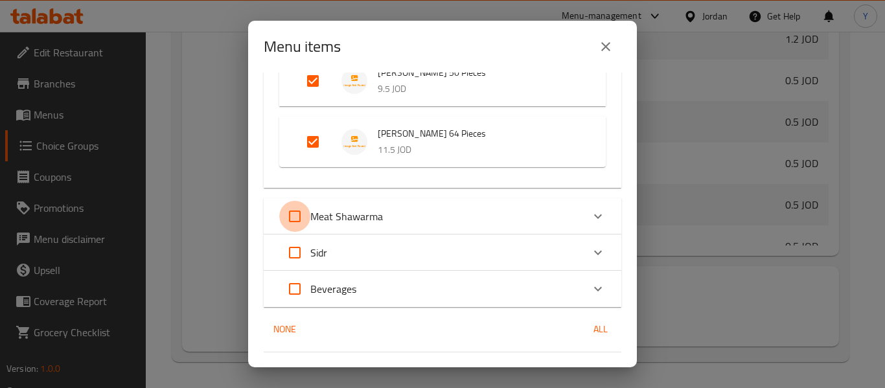
checkbox input "true"
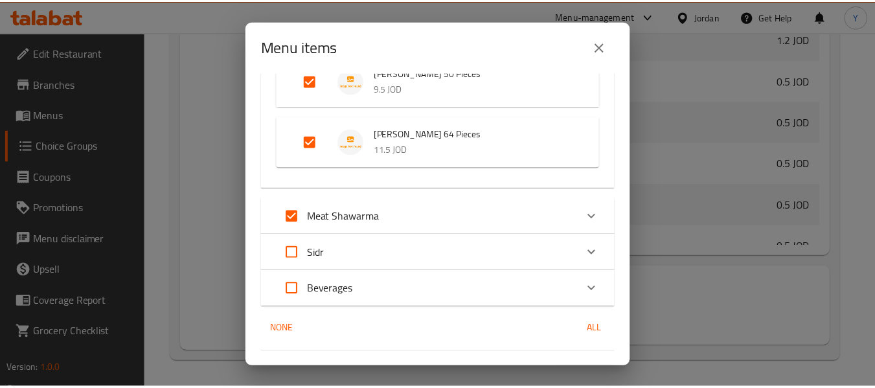
scroll to position [1086, 0]
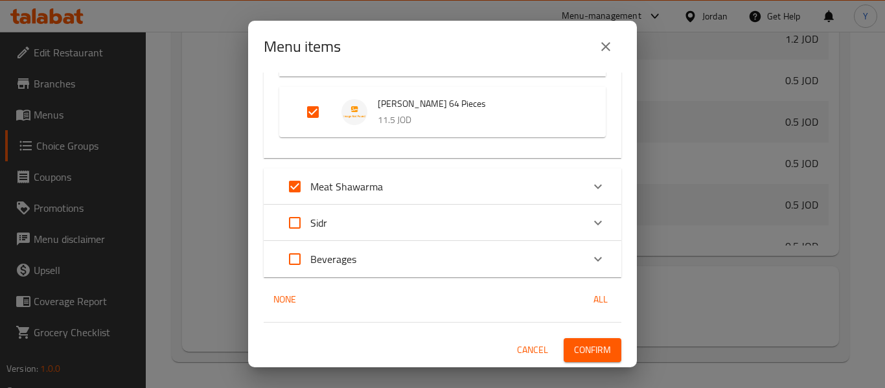
click at [594, 348] on span "Confirm" at bounding box center [592, 350] width 37 height 16
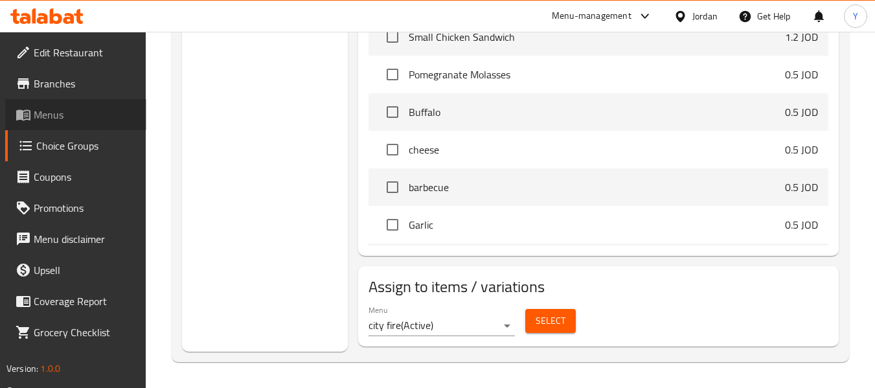
click at [94, 114] on span "Menus" at bounding box center [85, 115] width 102 height 16
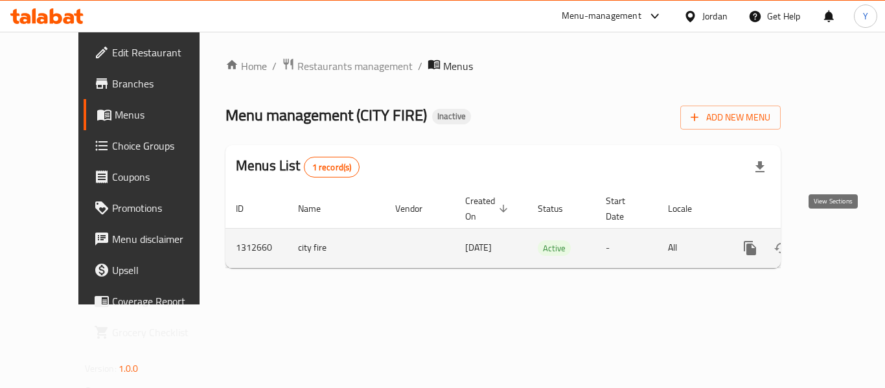
click at [836, 240] on icon "enhanced table" at bounding box center [844, 248] width 16 height 16
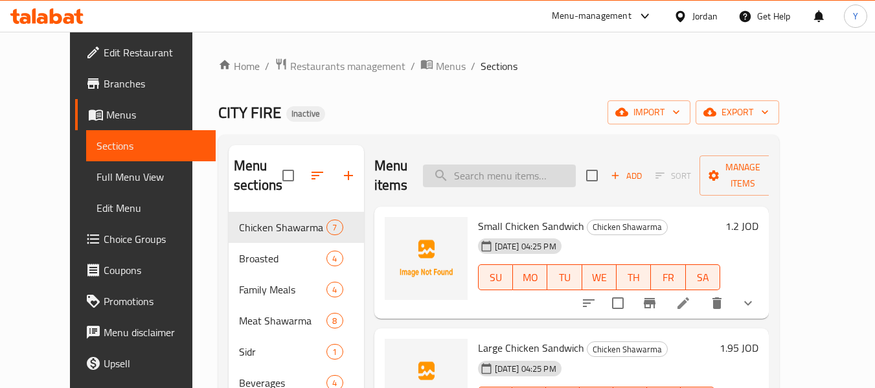
click at [561, 176] on input "search" at bounding box center [499, 176] width 153 height 23
paste input "8 pieces of chicken"
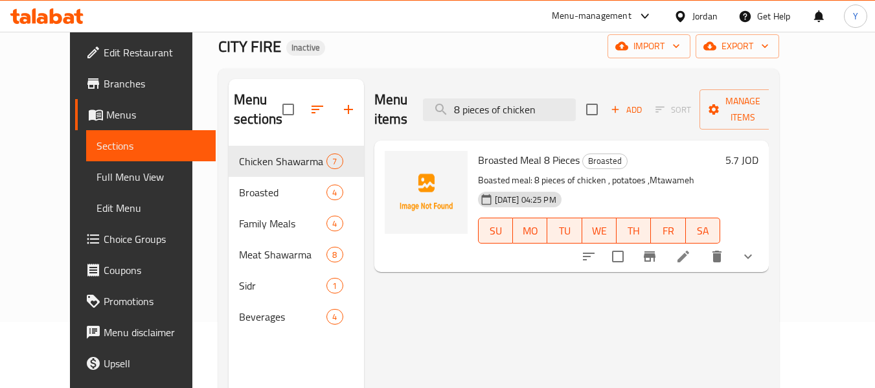
scroll to position [68, 0]
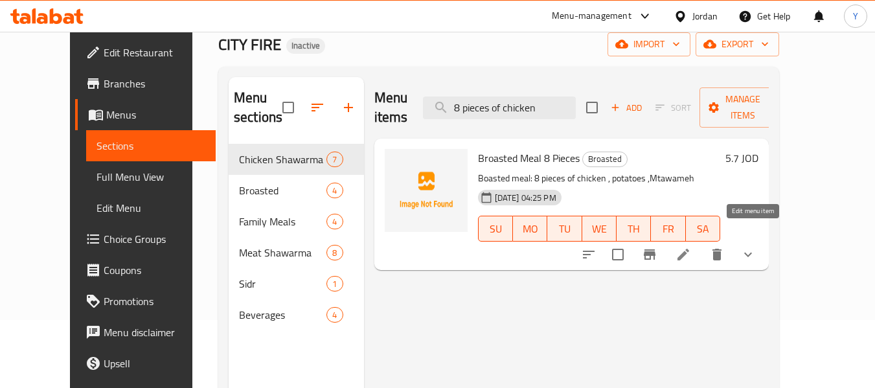
type input "8 pieces of chicken"
click at [689, 249] on icon at bounding box center [684, 255] width 12 height 12
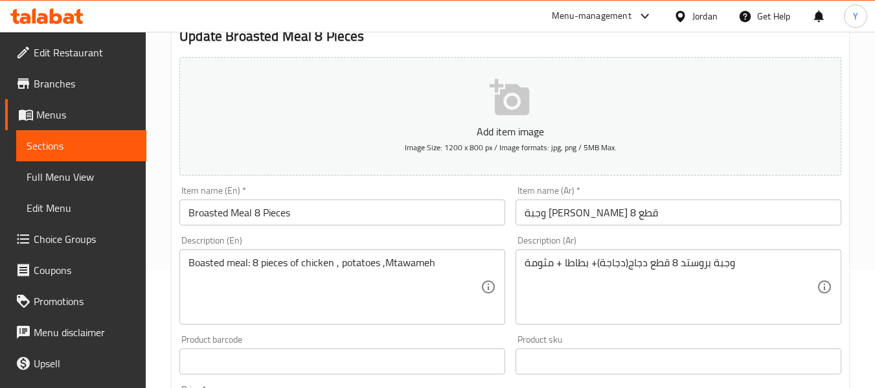
scroll to position [130, 0]
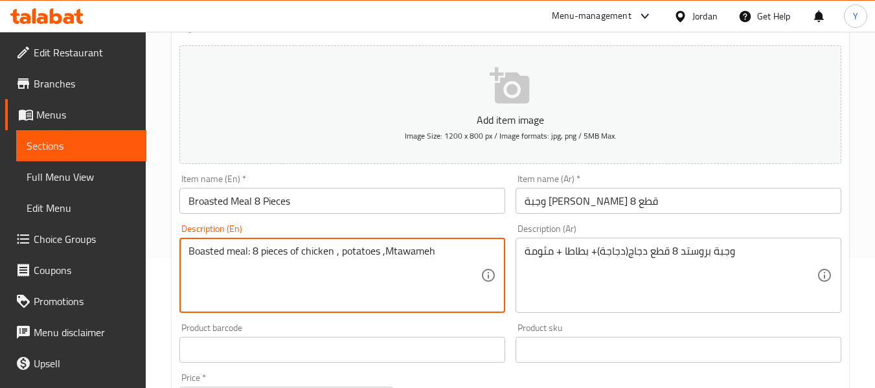
drag, startPoint x: 255, startPoint y: 249, endPoint x: 332, endPoint y: 255, distance: 78.0
paste textarea "cs (Whole chicken)"
click at [249, 253] on textarea "Boasted meal: 8 pcs (Whole chicken) , potatoes ,Mtawameh" at bounding box center [335, 276] width 292 height 62
type textarea "Boasted meal of 8 pcs (Whole chicken) , potatoes ,Mtawameh"
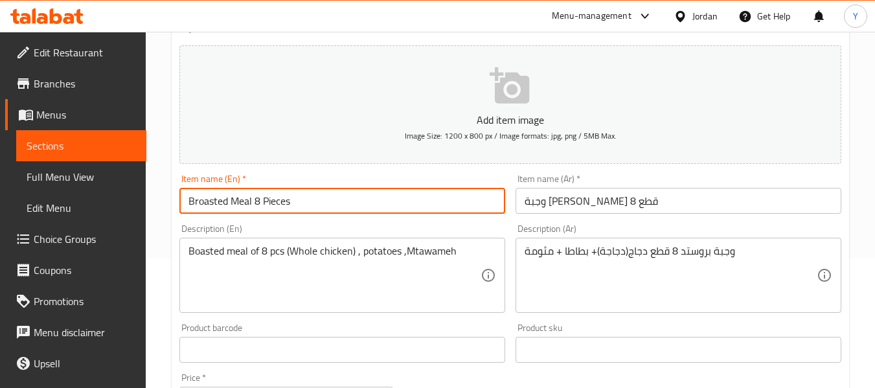
click at [350, 199] on input "Broasted Meal 8 Pieces" at bounding box center [342, 201] width 326 height 26
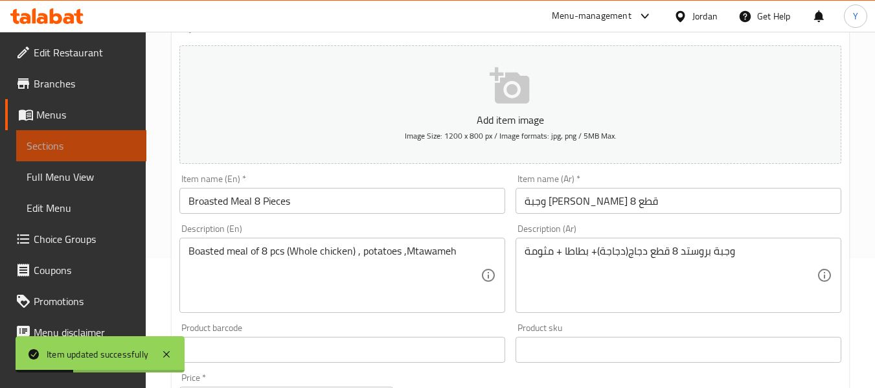
click at [117, 147] on span "Sections" at bounding box center [81, 146] width 109 height 16
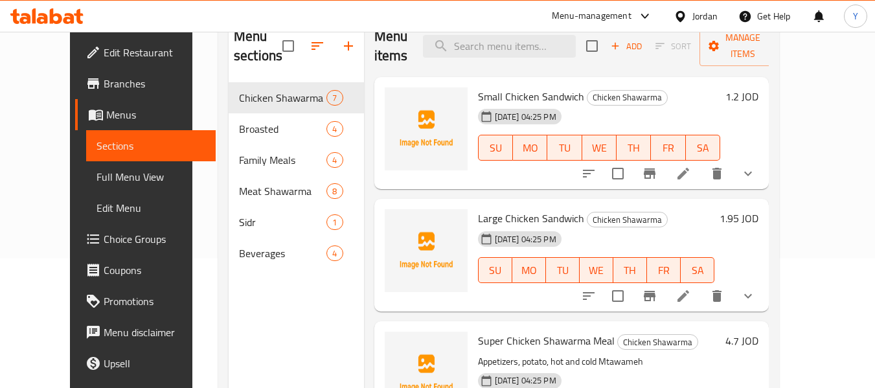
click at [707, 20] on div "Jordan" at bounding box center [704, 16] width 25 height 14
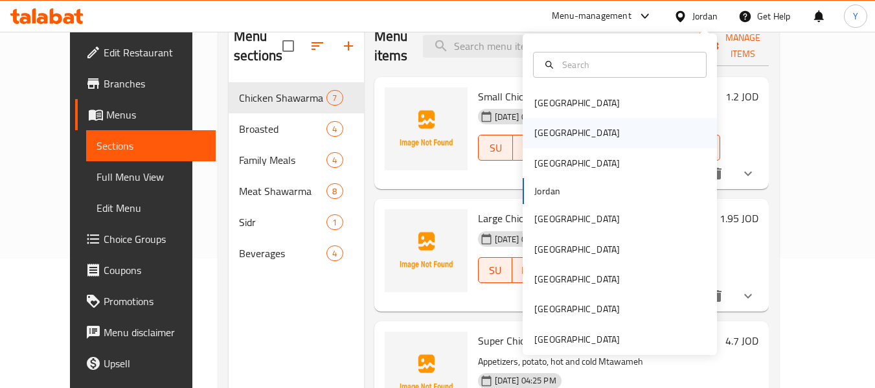
click at [574, 137] on div "[GEOGRAPHIC_DATA]" at bounding box center [620, 133] width 194 height 30
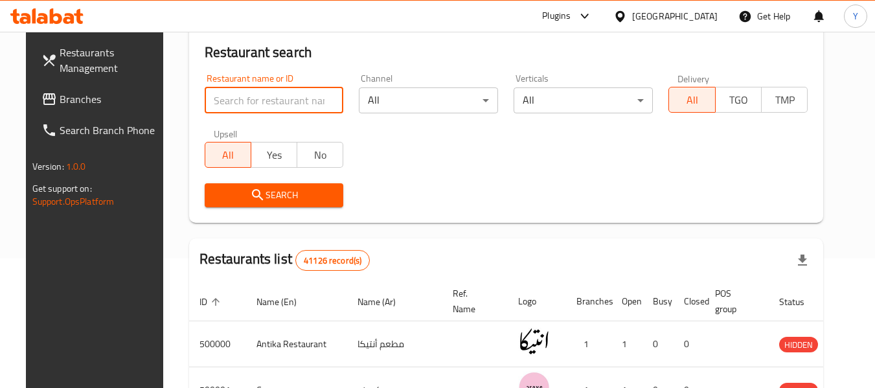
click at [277, 106] on input "search" at bounding box center [274, 100] width 139 height 26
type input "v"
paste input "أسماك النيل الجديد"
type input "أسماك النيل الجديد"
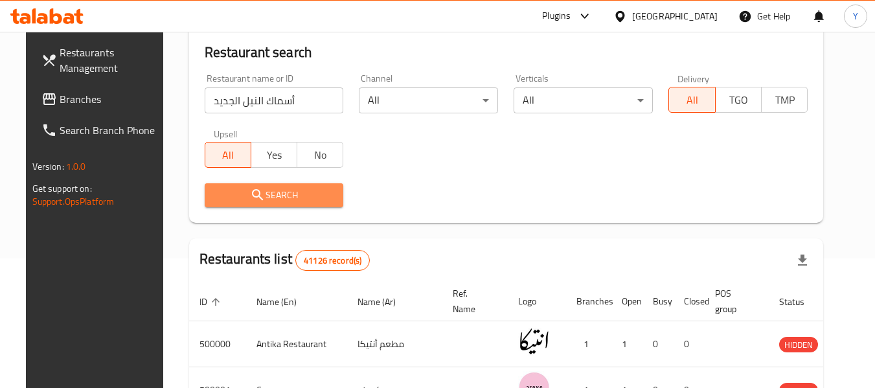
click at [260, 198] on span "Search" at bounding box center [274, 195] width 119 height 16
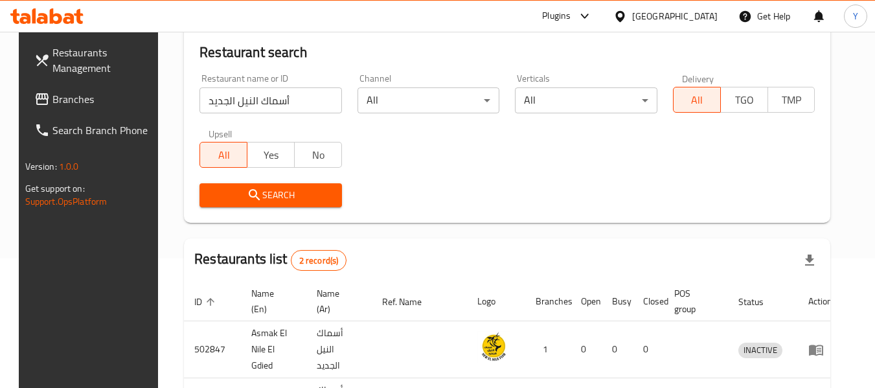
scroll to position [236, 0]
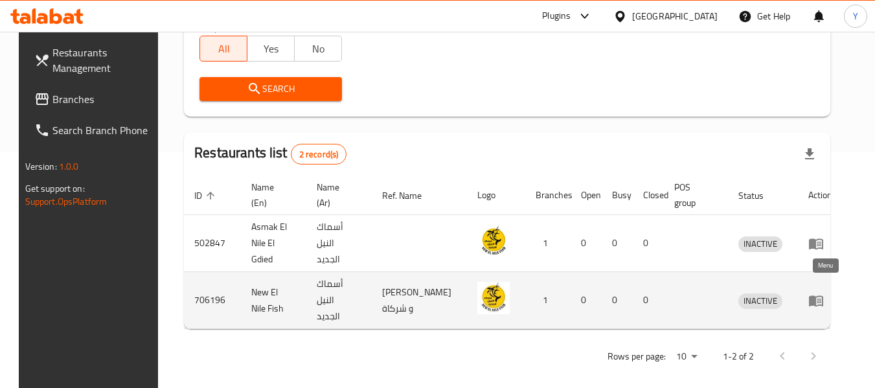
click at [821, 299] on icon "enhanced table" at bounding box center [819, 301] width 5 height 5
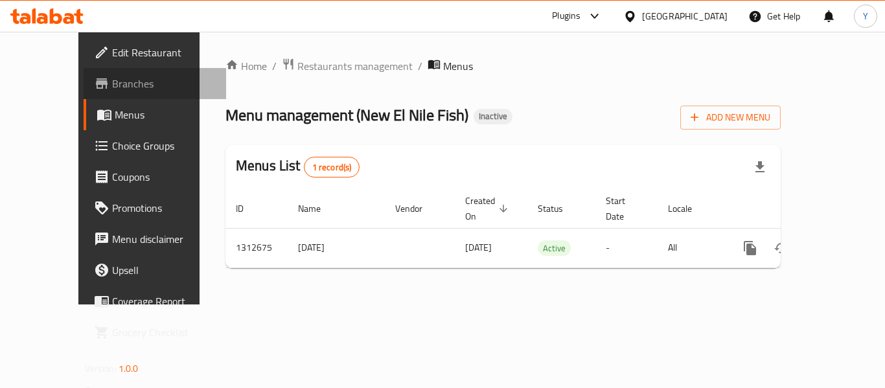
click at [112, 80] on span "Branches" at bounding box center [164, 84] width 104 height 16
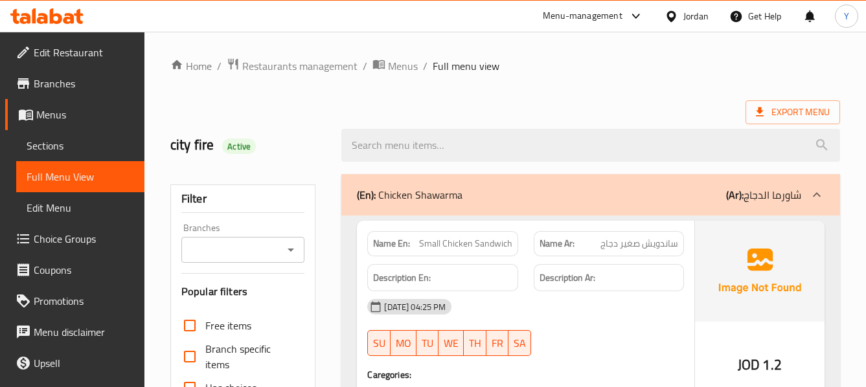
scroll to position [339, 0]
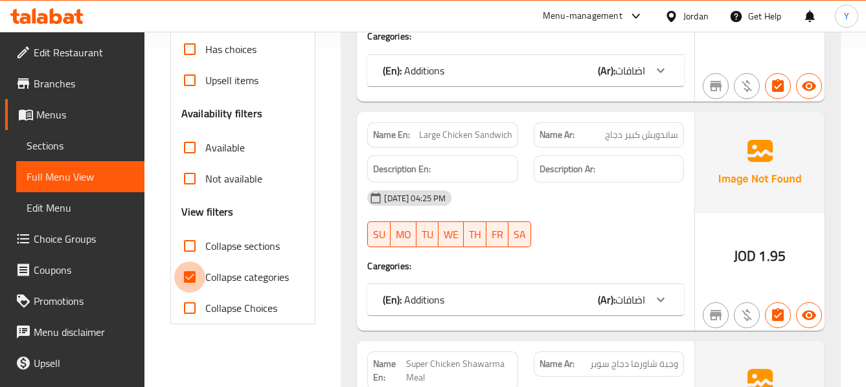
click at [194, 272] on input "Collapse categories" at bounding box center [189, 277] width 31 height 31
checkbox input "false"
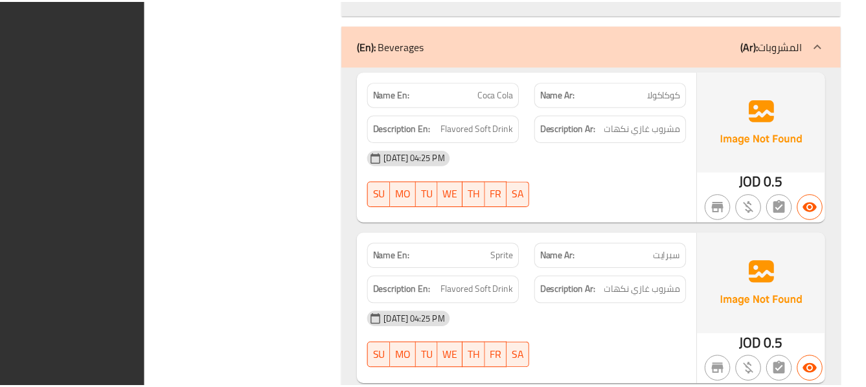
scroll to position [15145, 0]
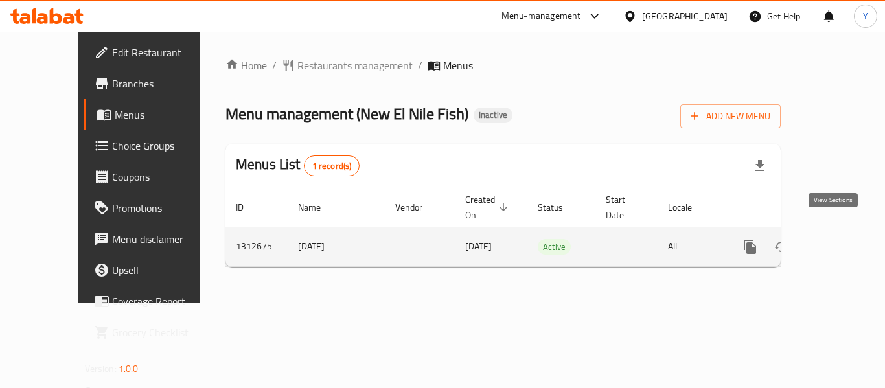
click at [838, 241] on icon "enhanced table" at bounding box center [844, 247] width 12 height 12
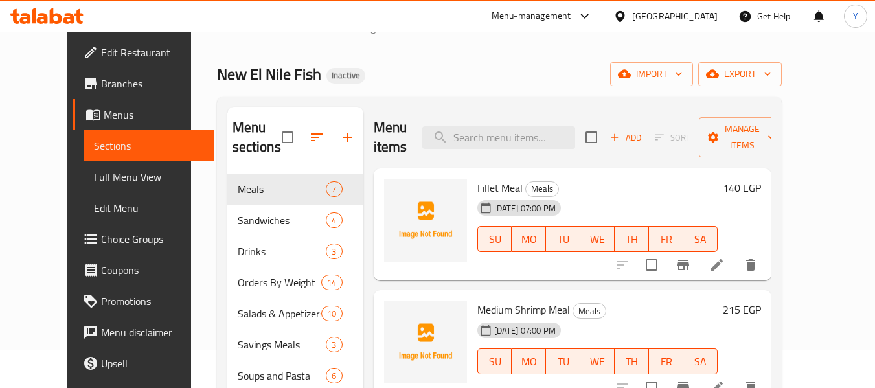
scroll to position [36, 0]
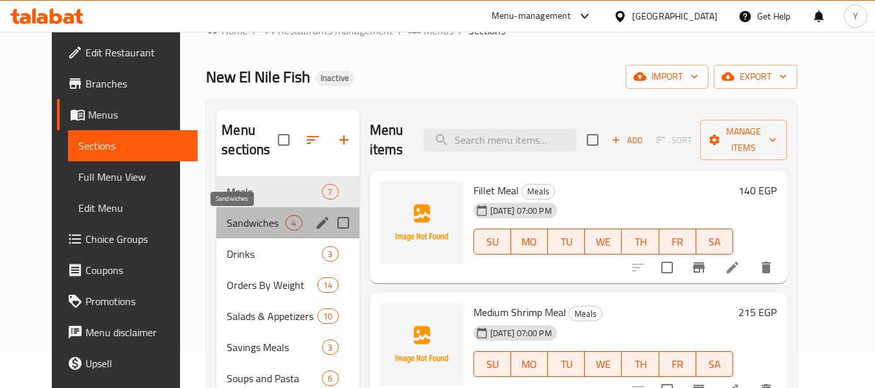
click at [227, 218] on span "Sandwiches" at bounding box center [256, 223] width 59 height 16
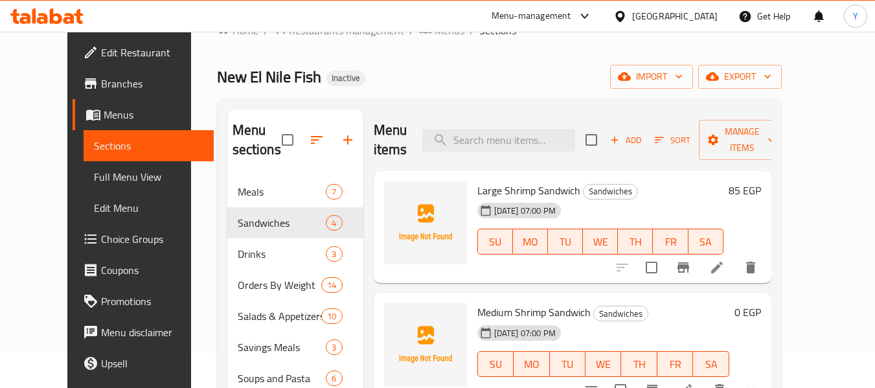
drag, startPoint x: 783, startPoint y: 264, endPoint x: 771, endPoint y: 273, distance: 15.7
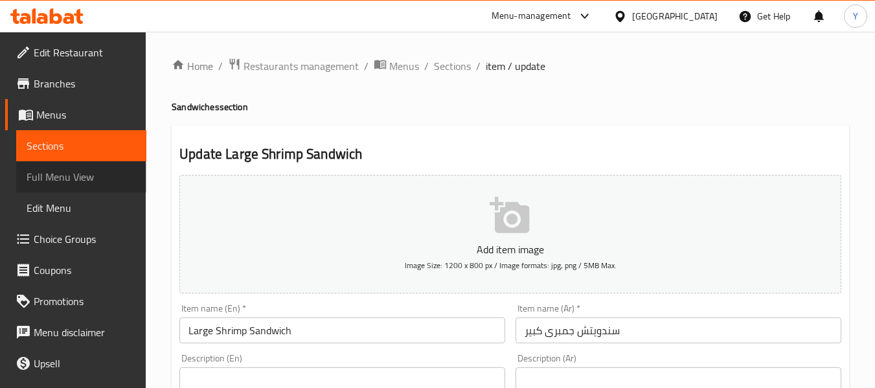
click at [100, 171] on span "Full Menu View" at bounding box center [81, 177] width 109 height 16
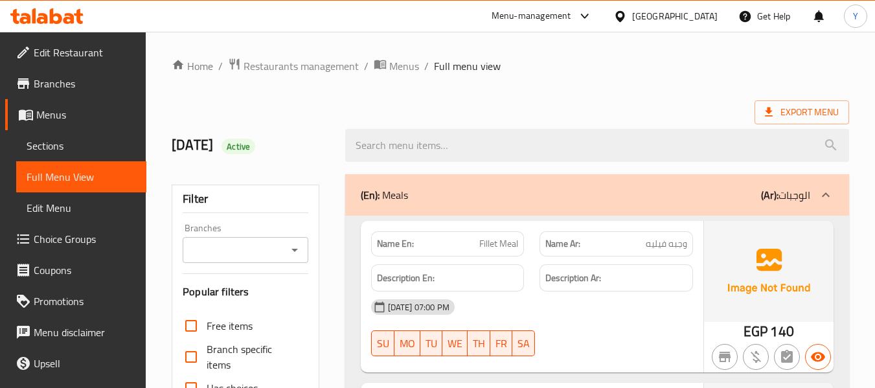
click at [393, 240] on strong "Name En:" at bounding box center [395, 244] width 37 height 14
copy strong "Name En:"
click at [393, 240] on strong "Name En:" at bounding box center [395, 244] width 37 height 14
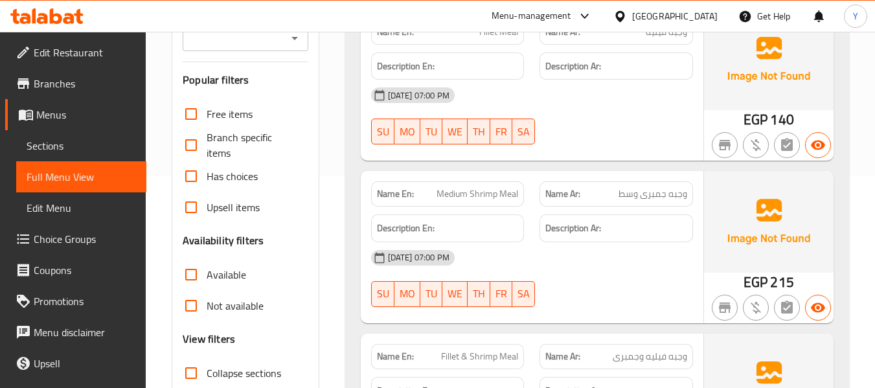
scroll to position [551, 0]
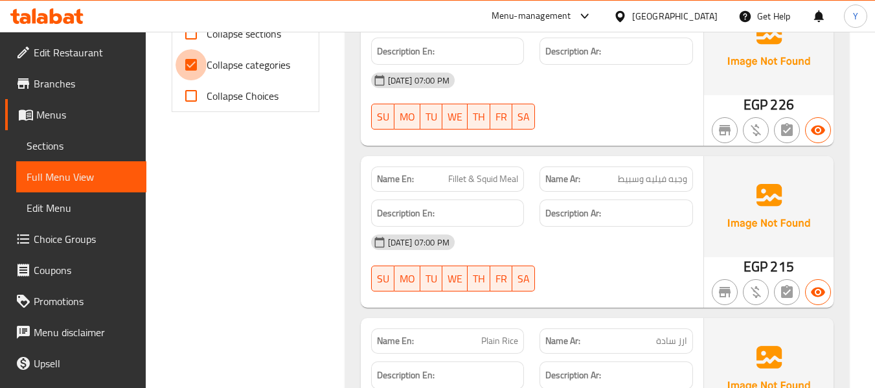
click at [188, 66] on input "Collapse categories" at bounding box center [191, 64] width 31 height 31
checkbox input "false"
